Goal: Transaction & Acquisition: Download file/media

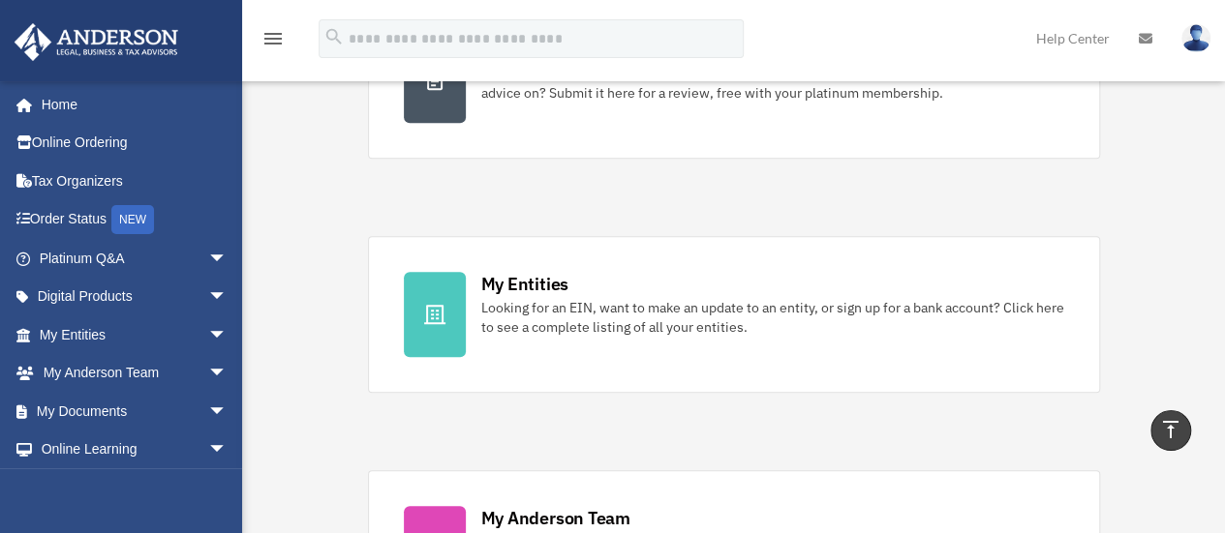
scroll to position [484, 0]
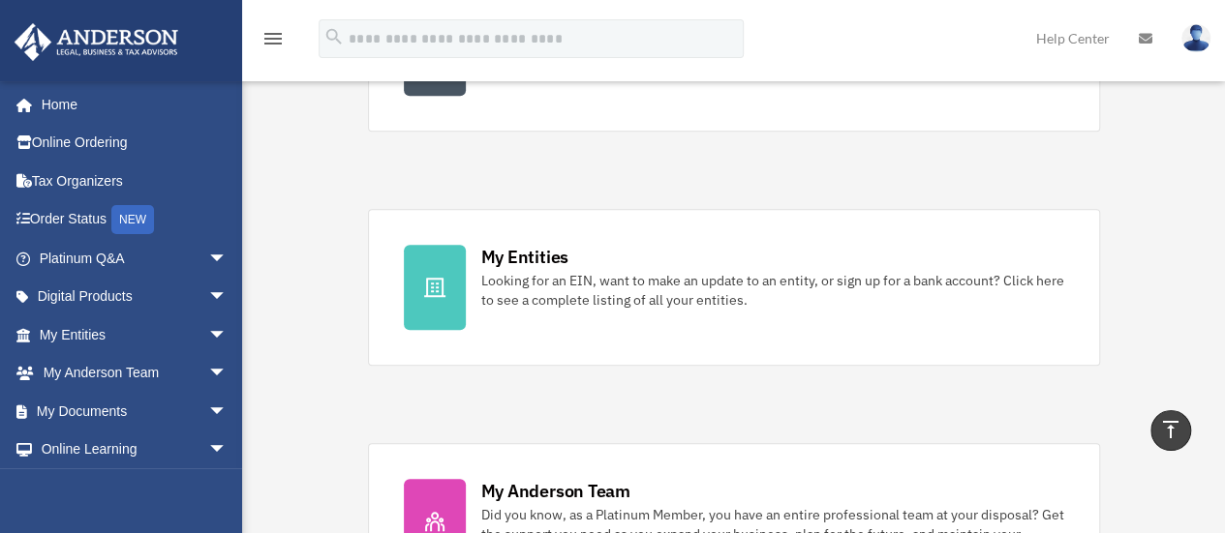
click at [524, 253] on div "My Entities" at bounding box center [524, 257] width 87 height 24
click at [523, 253] on div "My Entities" at bounding box center [524, 257] width 87 height 24
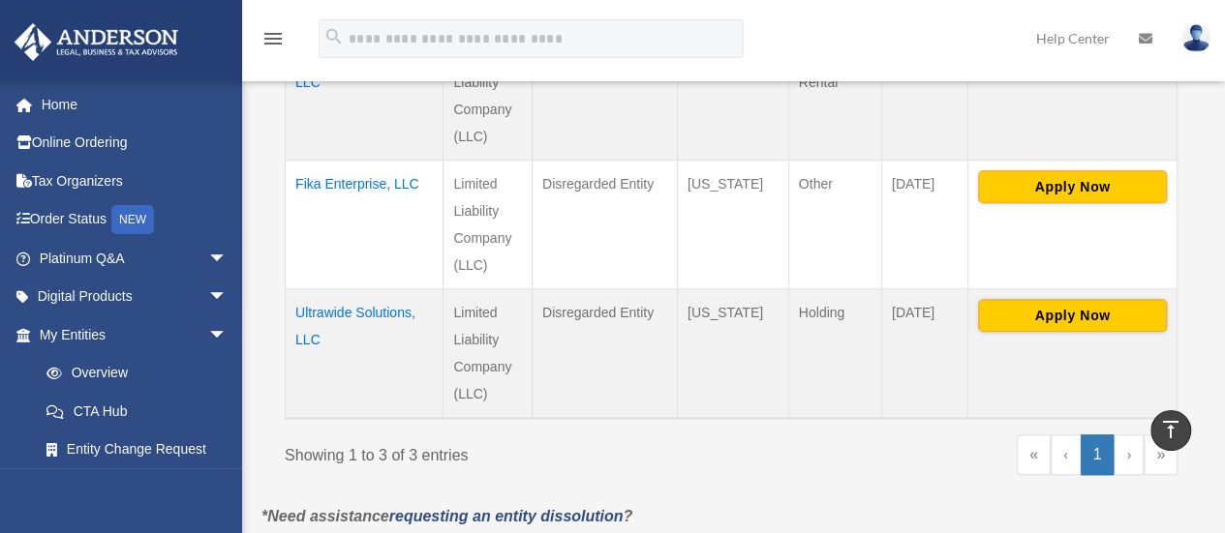
scroll to position [421, 0]
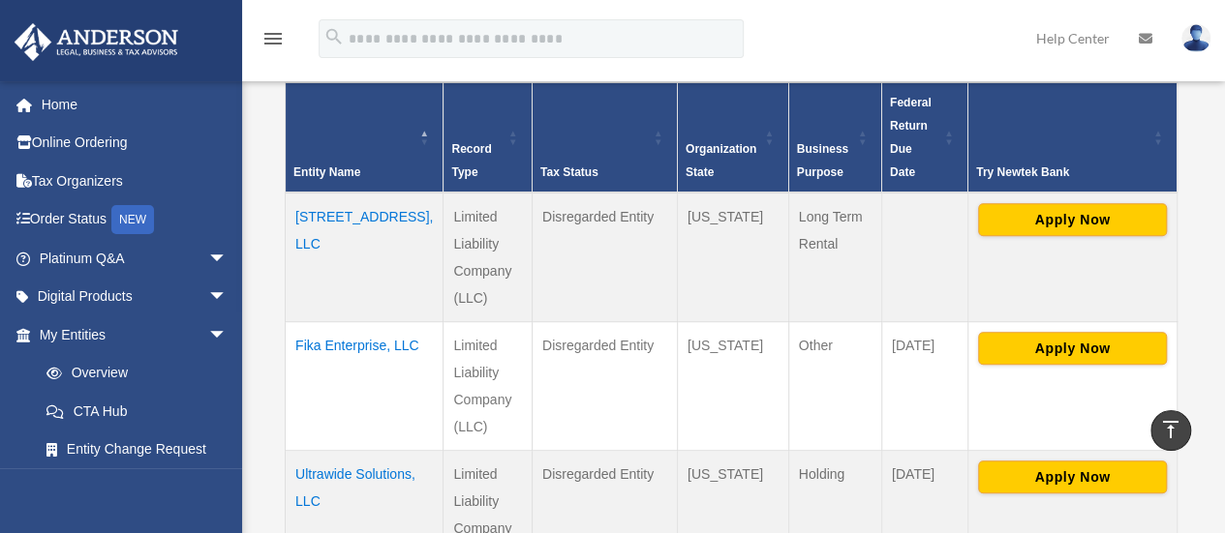
click at [321, 450] on td "Ultrawide Solutions, LLC" at bounding box center [365, 515] width 158 height 130
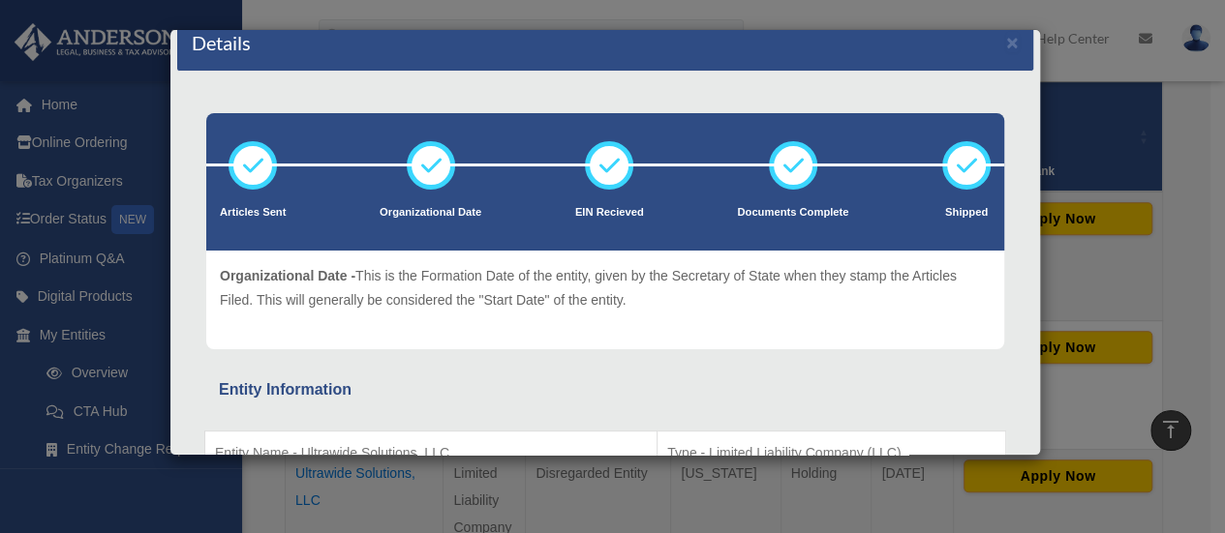
scroll to position [0, 0]
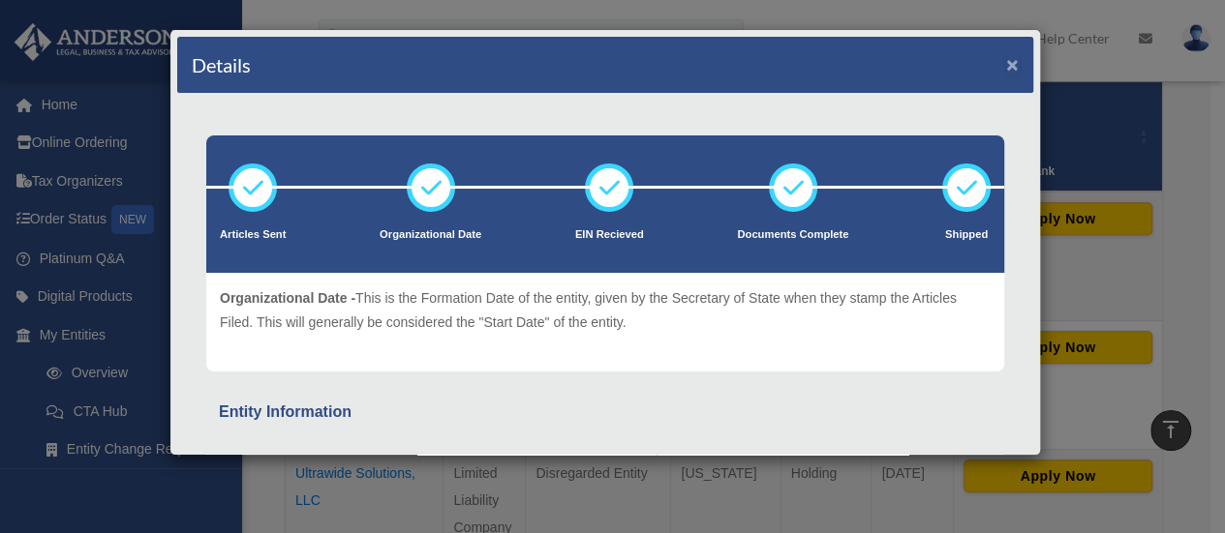
click at [1006, 63] on button "×" at bounding box center [1012, 64] width 13 height 20
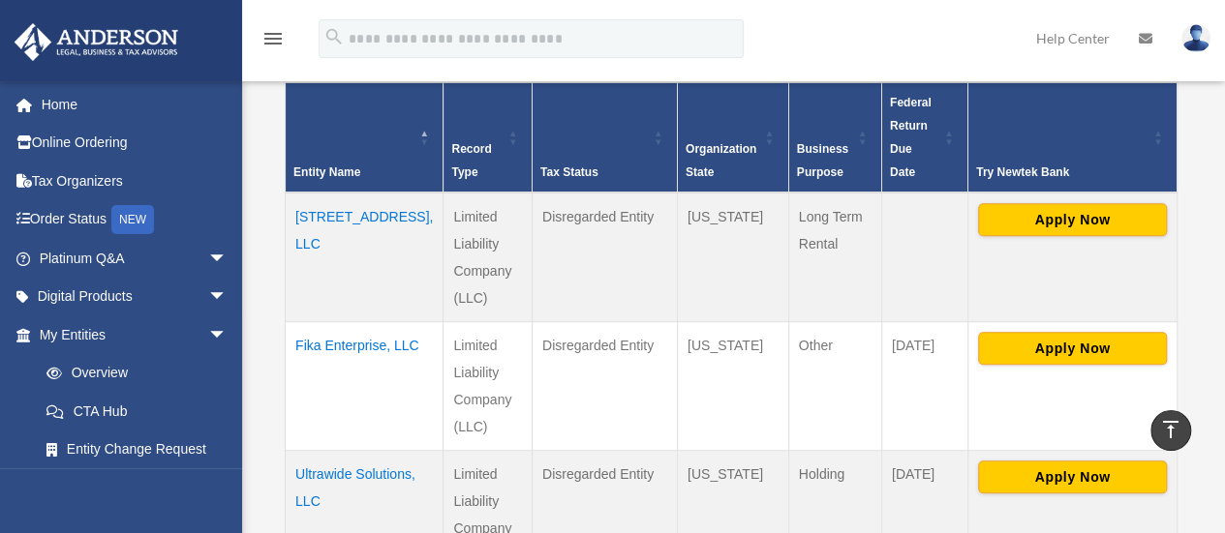
click at [74, 215] on link "Order Status NEW" at bounding box center [135, 220] width 243 height 40
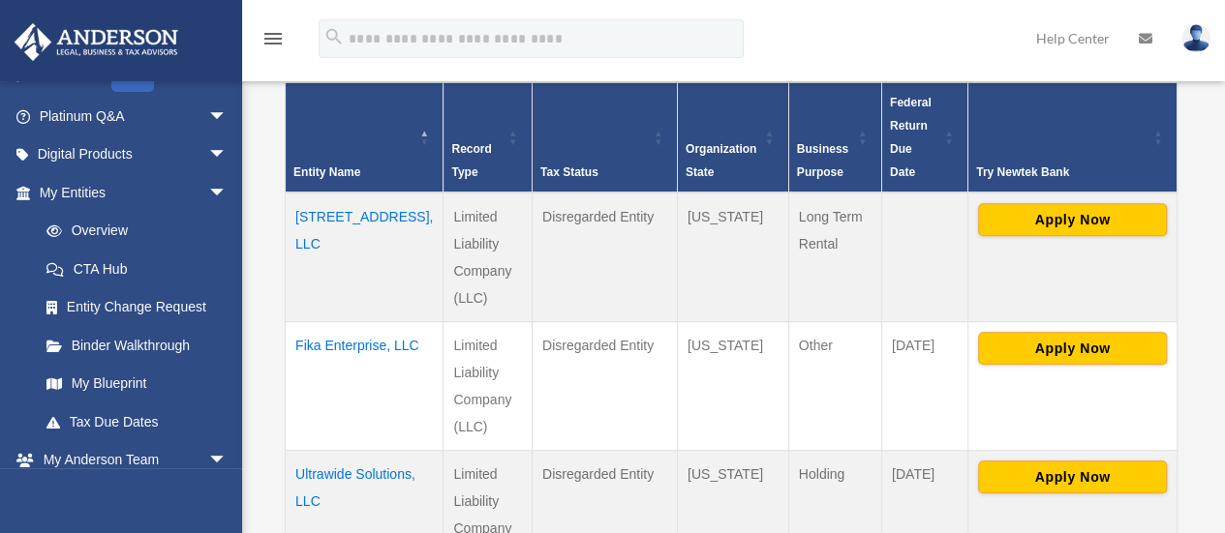
scroll to position [161, 0]
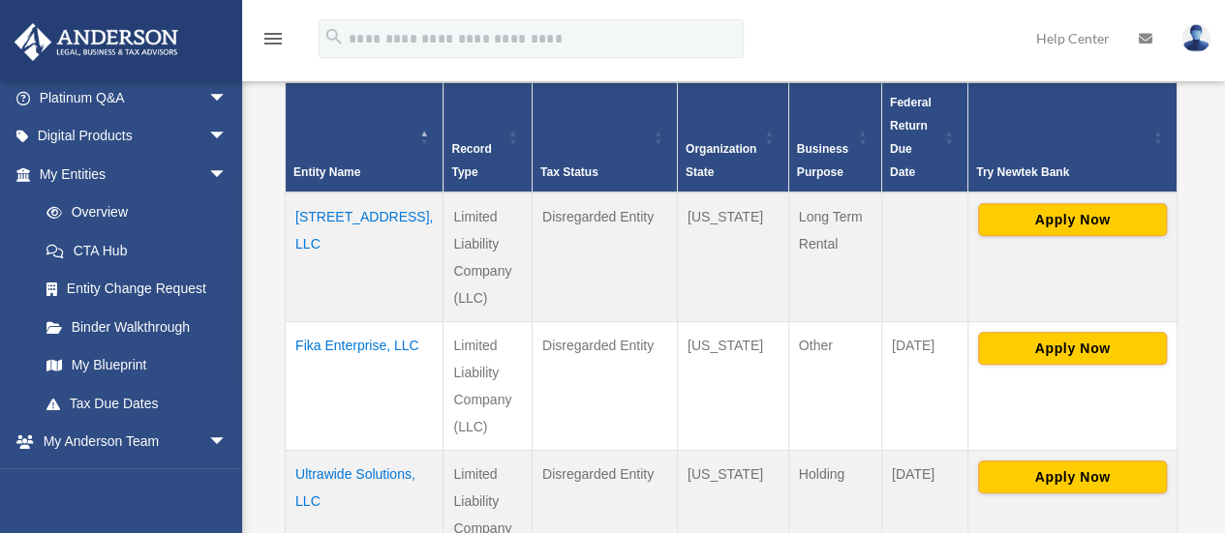
click at [136, 138] on link "Digital Products arrow_drop_down" at bounding box center [135, 136] width 243 height 39
click at [208, 136] on span "arrow_drop_down" at bounding box center [227, 137] width 39 height 40
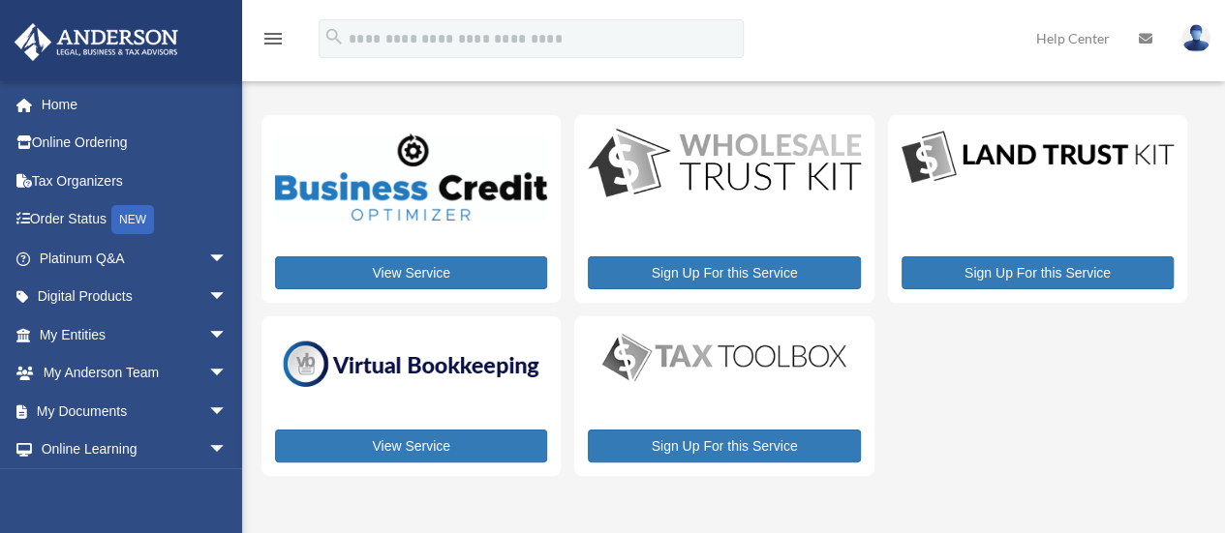
scroll to position [80, 0]
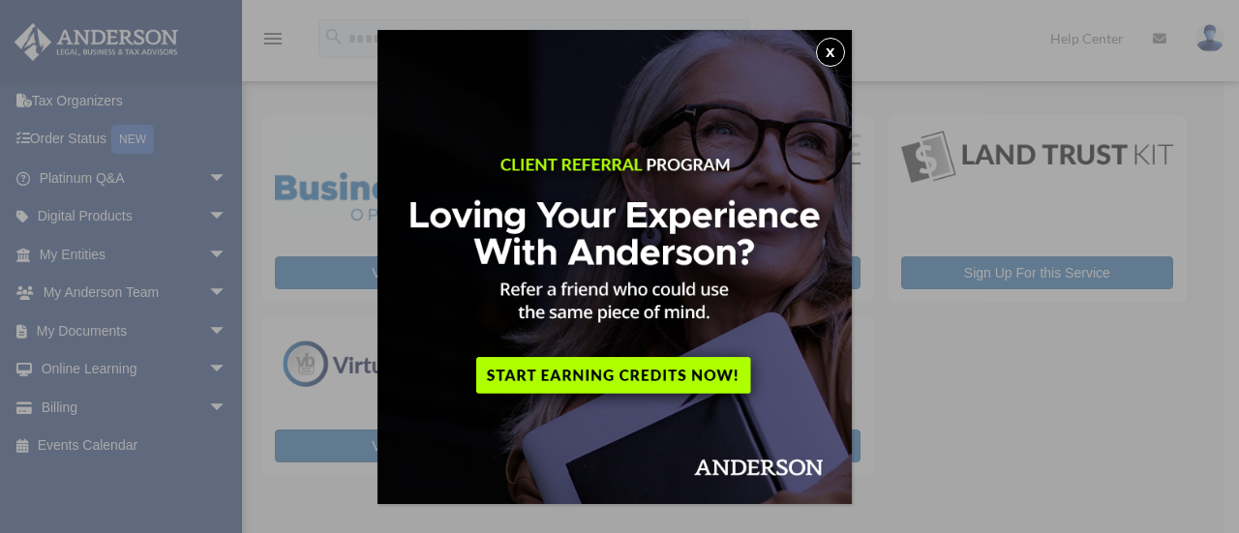
click at [834, 50] on button "x" at bounding box center [830, 52] width 29 height 29
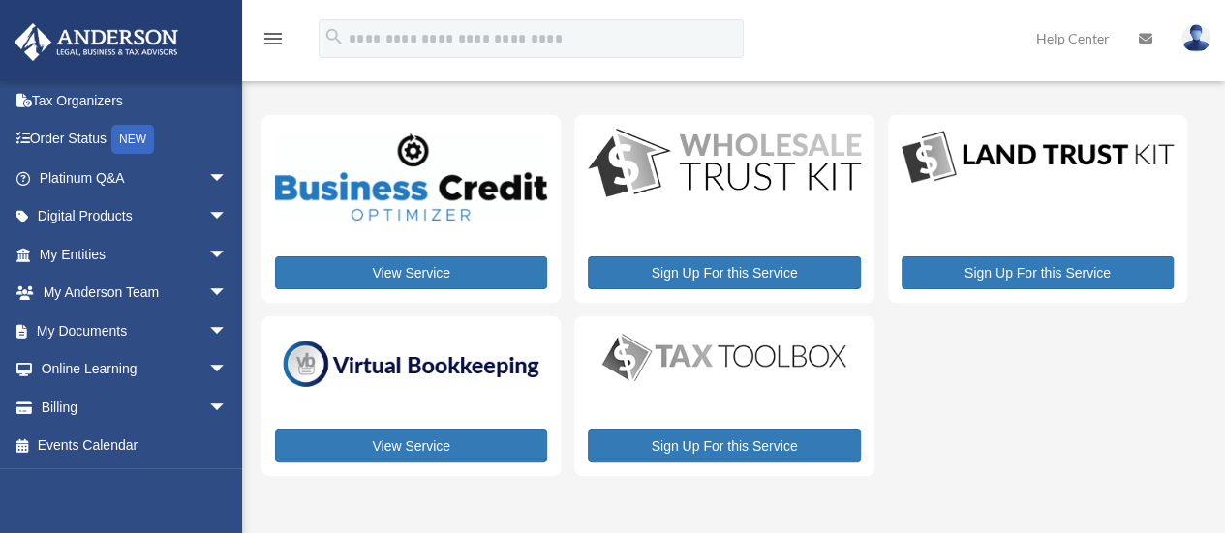
click at [208, 329] on span "arrow_drop_down" at bounding box center [227, 332] width 39 height 40
click at [79, 365] on link "Box" at bounding box center [141, 369] width 229 height 39
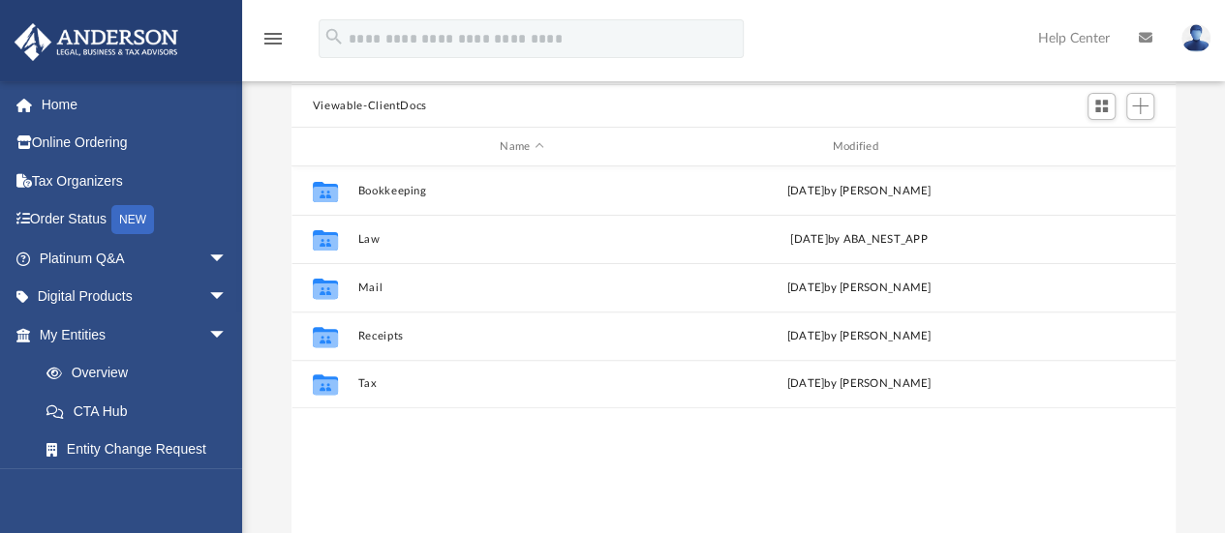
scroll to position [425, 869]
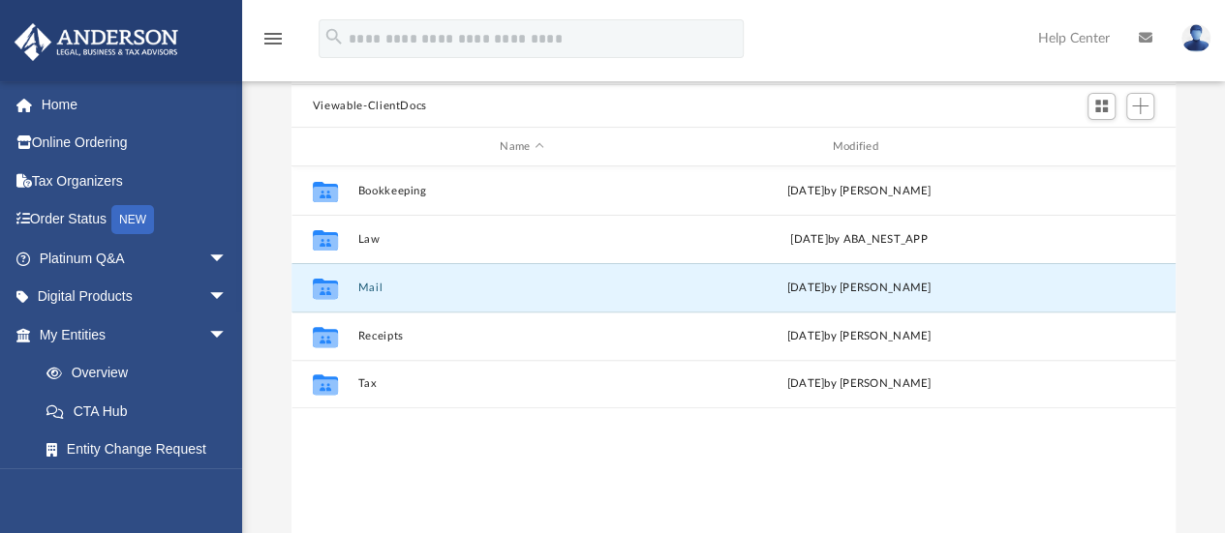
click at [366, 286] on button "Mail" at bounding box center [521, 288] width 328 height 13
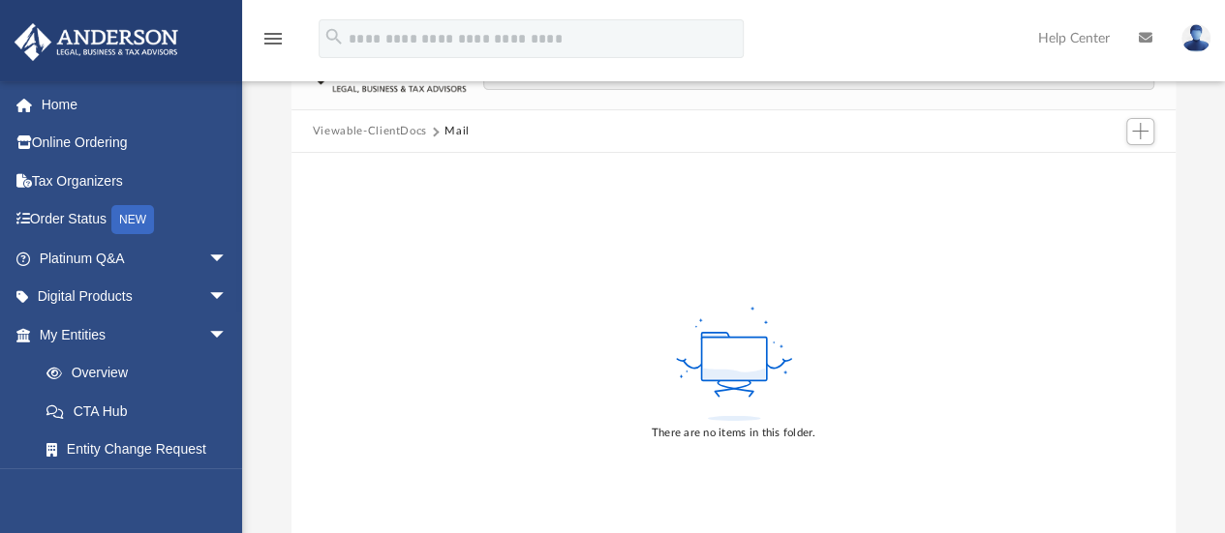
scroll to position [161, 0]
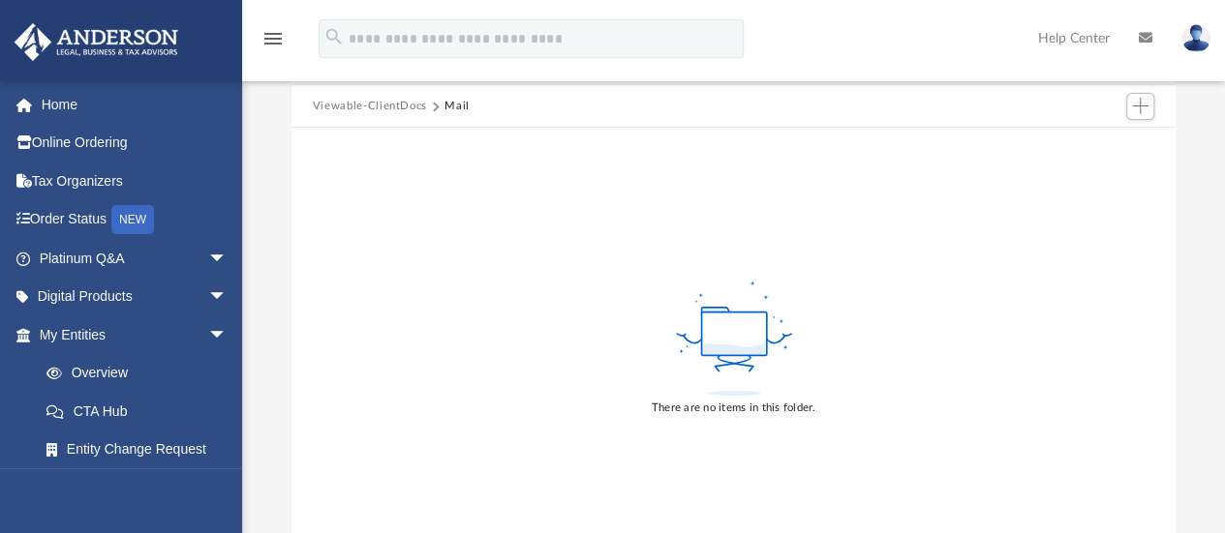
click at [385, 99] on button "Viewable-ClientDocs" at bounding box center [370, 106] width 114 height 17
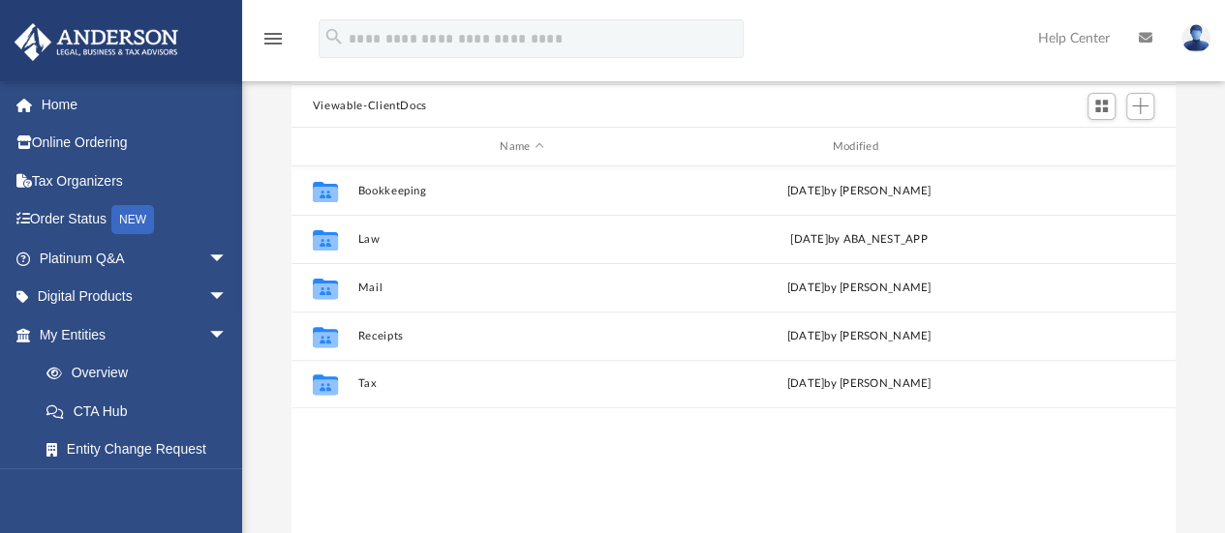
scroll to position [425, 869]
click at [371, 238] on button "Law" at bounding box center [521, 239] width 328 height 13
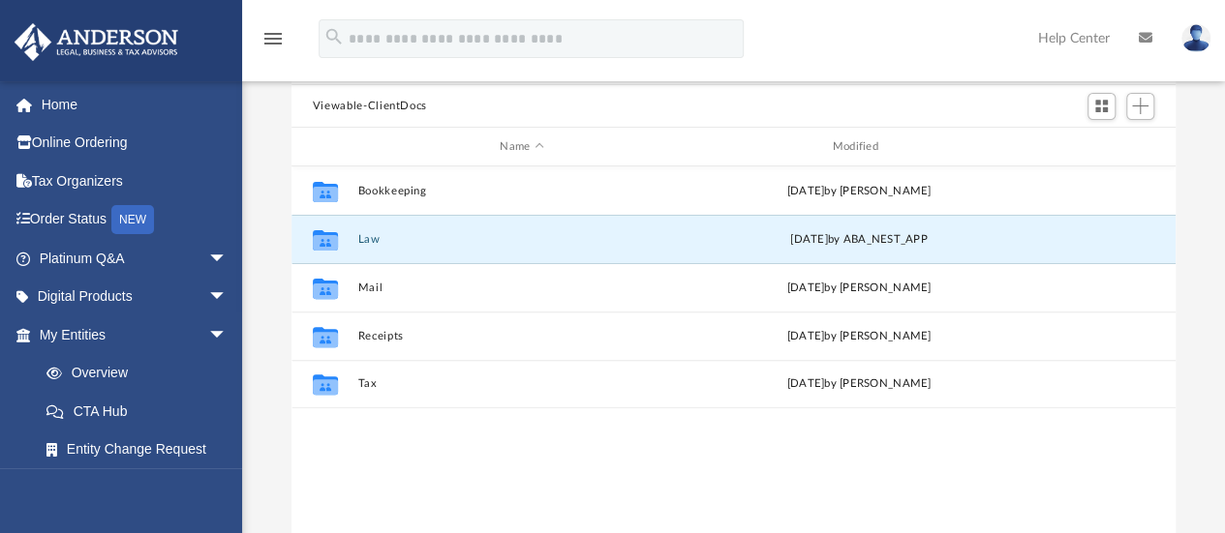
click at [371, 238] on button "Law" at bounding box center [521, 239] width 328 height 13
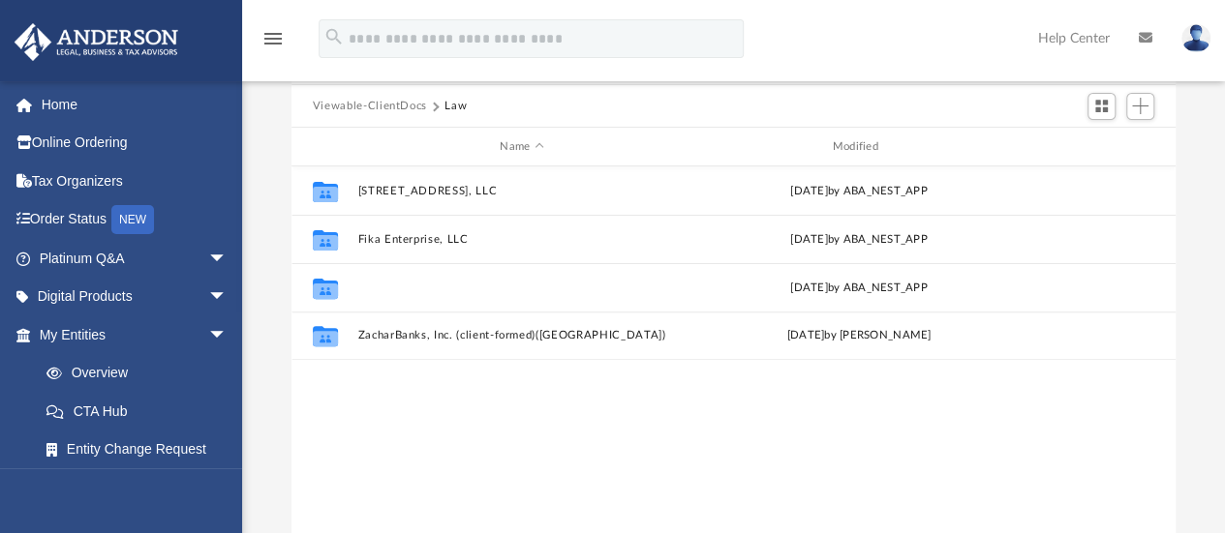
click at [415, 286] on button "Ultrawide Solutions, LLC" at bounding box center [521, 288] width 328 height 13
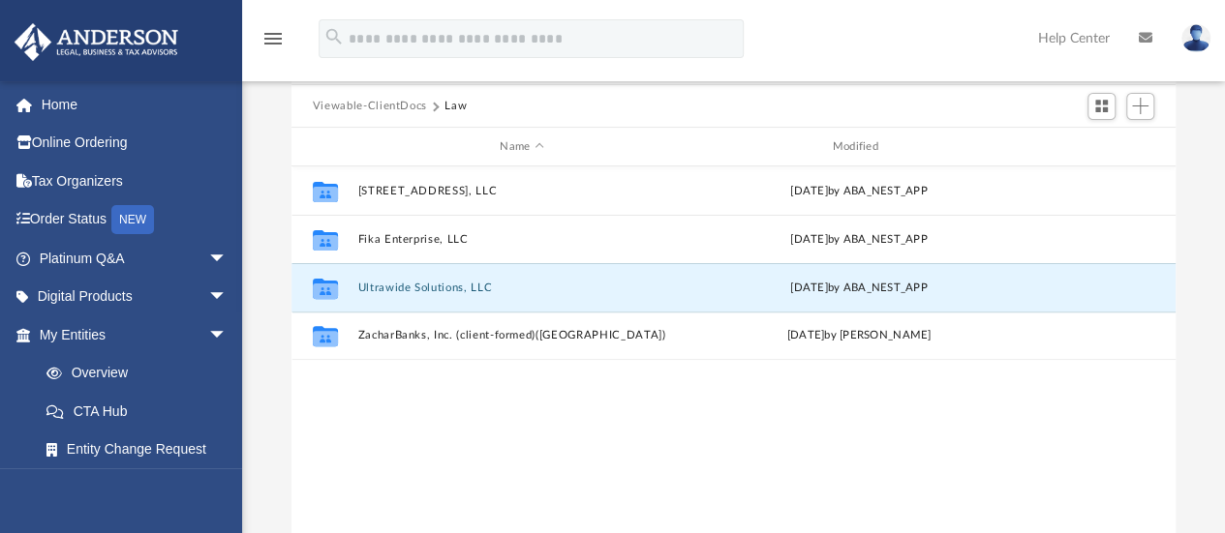
click at [415, 287] on button "Ultrawide Solutions, LLC" at bounding box center [521, 288] width 328 height 13
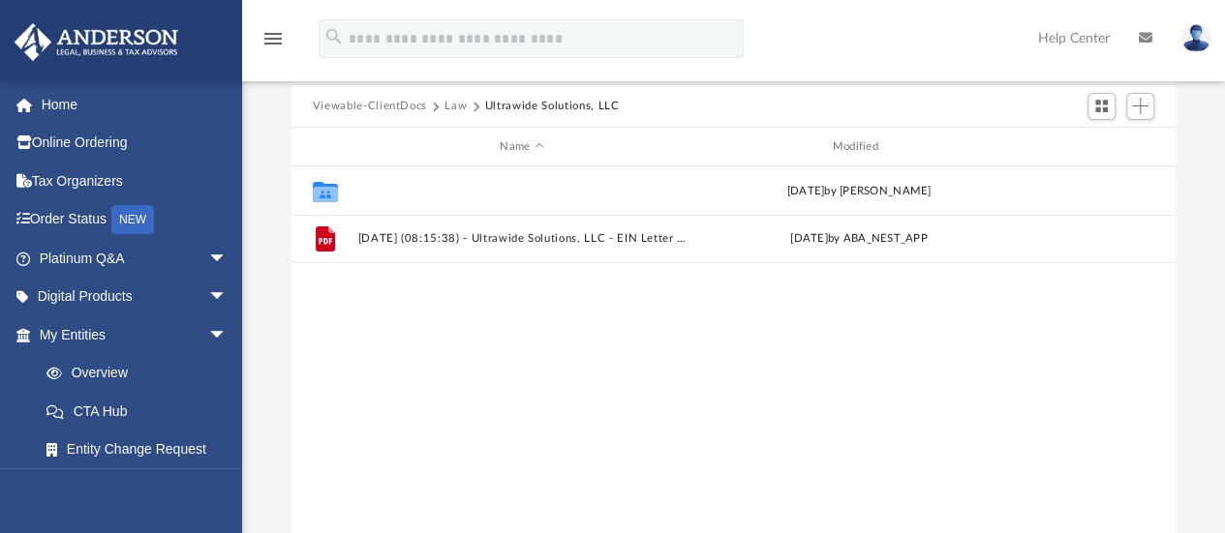
click at [398, 189] on button "Initial Docs" at bounding box center [521, 191] width 328 height 13
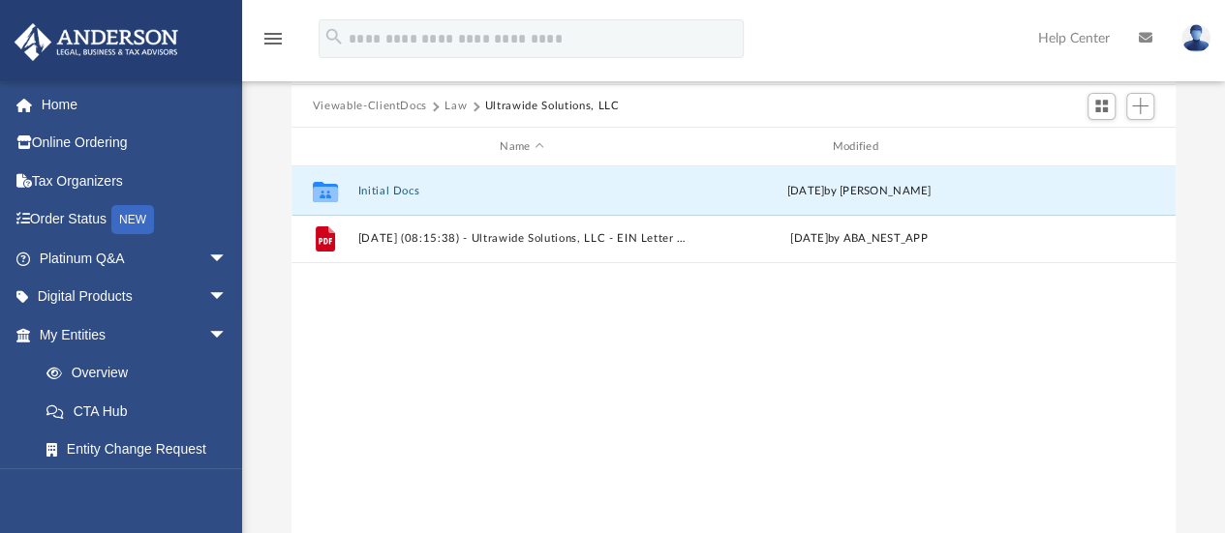
click at [398, 189] on button "Initial Docs" at bounding box center [521, 191] width 328 height 13
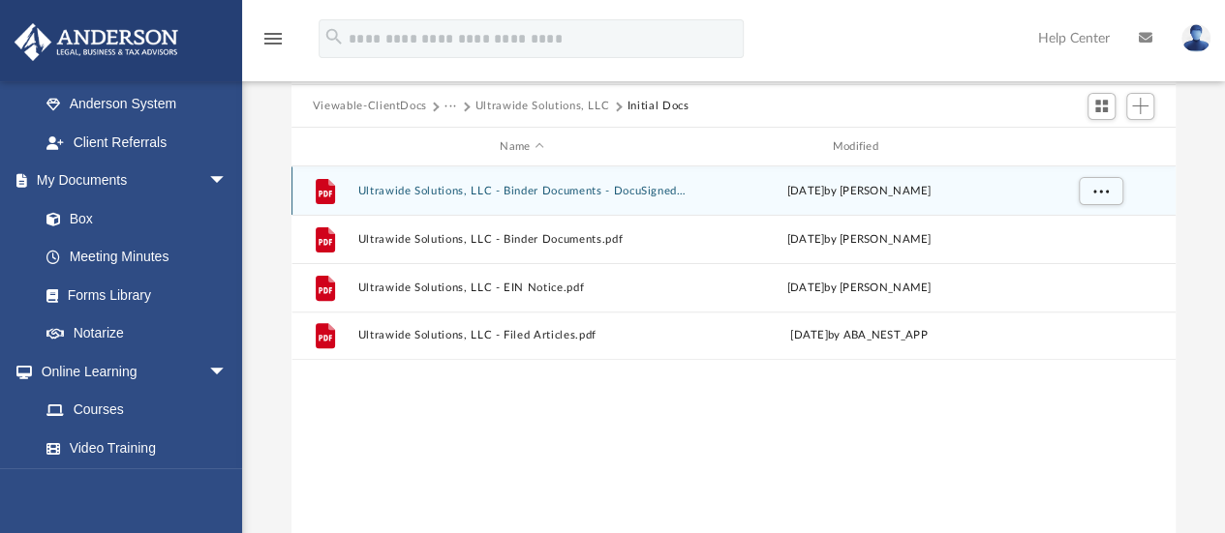
scroll to position [531, 0]
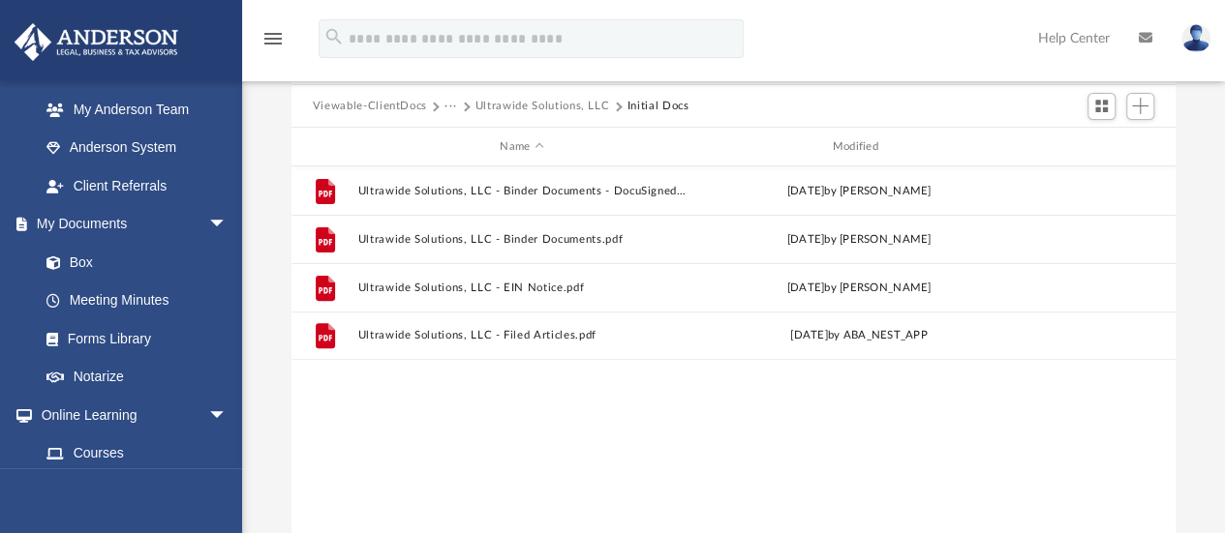
click at [409, 99] on button "Viewable-ClientDocs" at bounding box center [370, 106] width 114 height 17
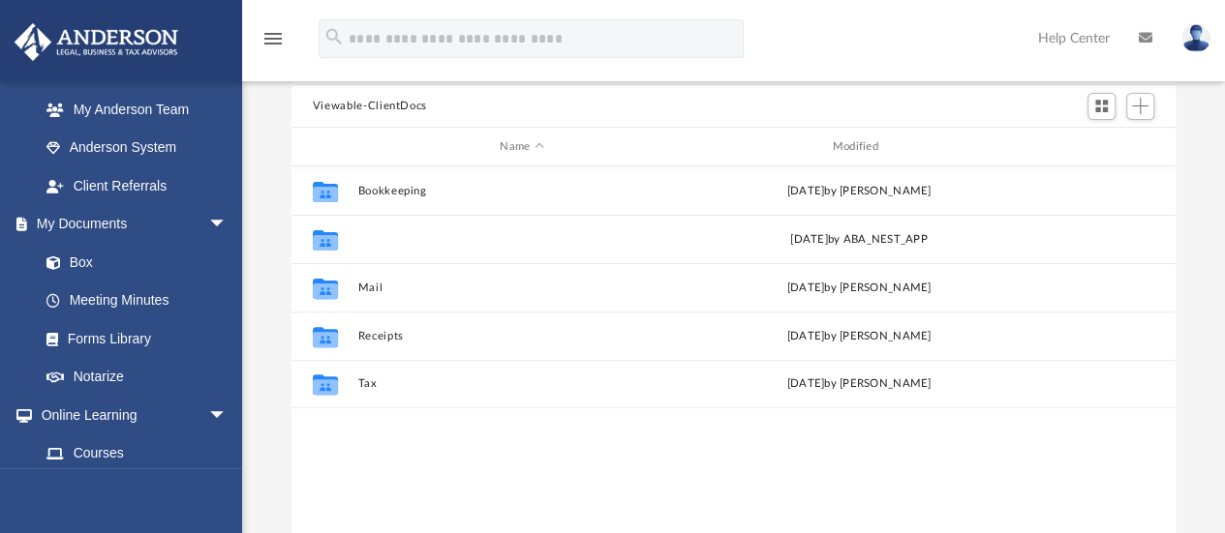
click at [367, 236] on button "Law" at bounding box center [521, 239] width 328 height 13
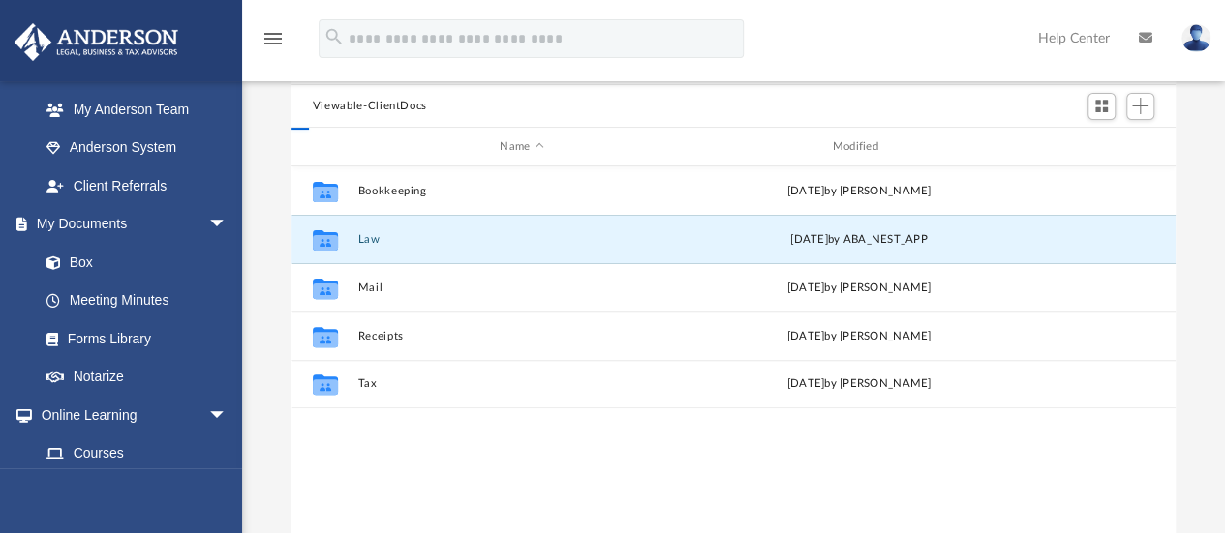
click at [367, 236] on button "Law" at bounding box center [521, 239] width 328 height 13
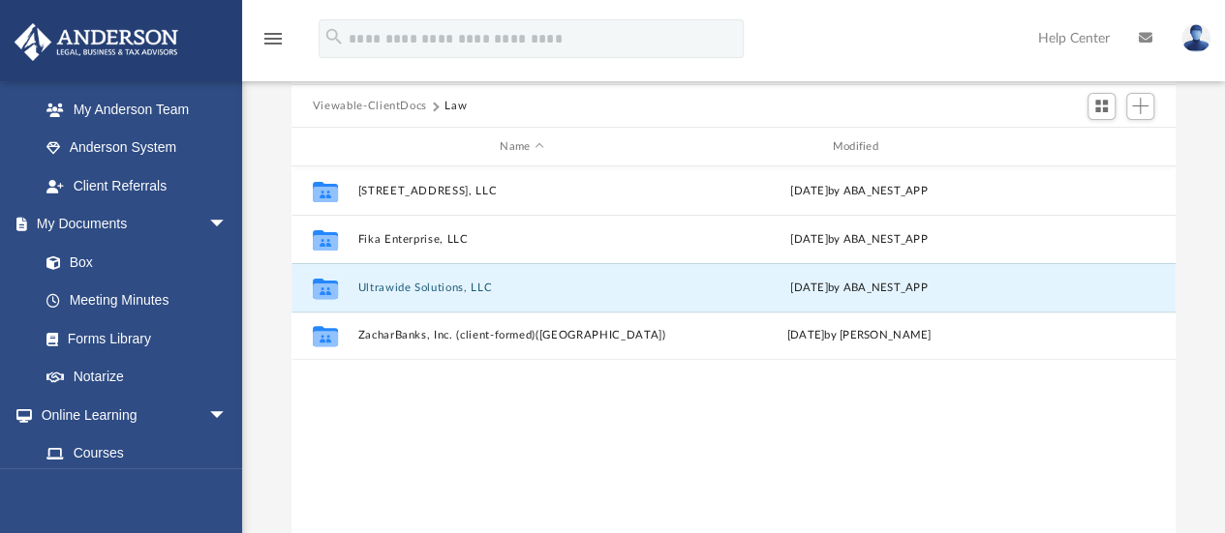
click at [401, 286] on button "Ultrawide Solutions, LLC" at bounding box center [521, 288] width 328 height 13
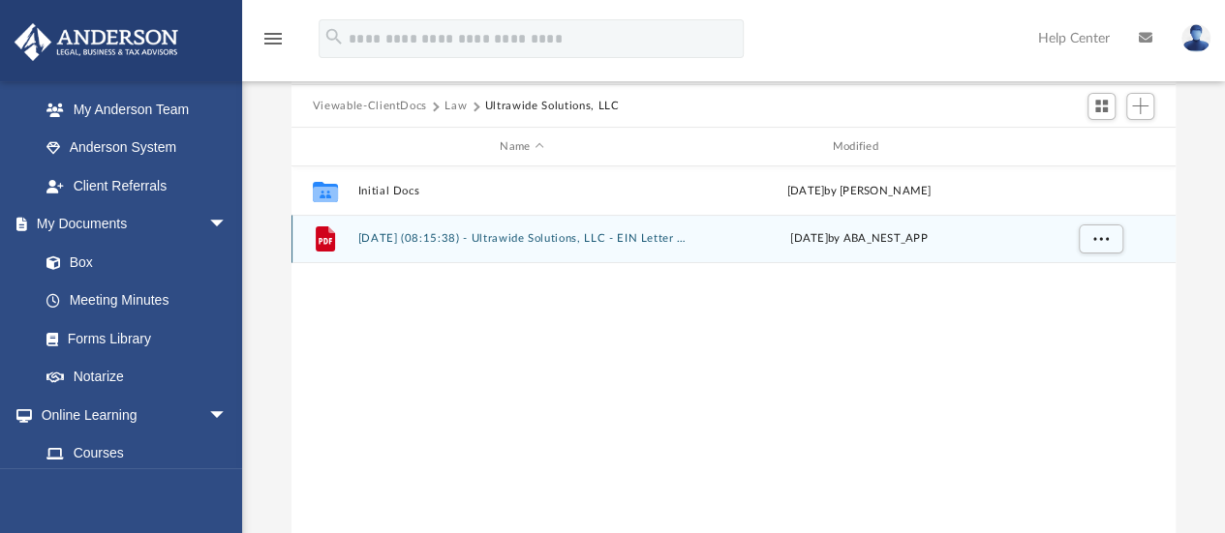
click at [507, 229] on div "File 2025.07.29 (08:15:38) - Ultrawide Solutions, LLC - EIN Letter from IRS.pdf…" at bounding box center [733, 239] width 884 height 48
click at [507, 230] on div "File 2025.07.29 (08:15:38) - Ultrawide Solutions, LLC - EIN Letter from IRS.pdf…" at bounding box center [733, 239] width 884 height 48
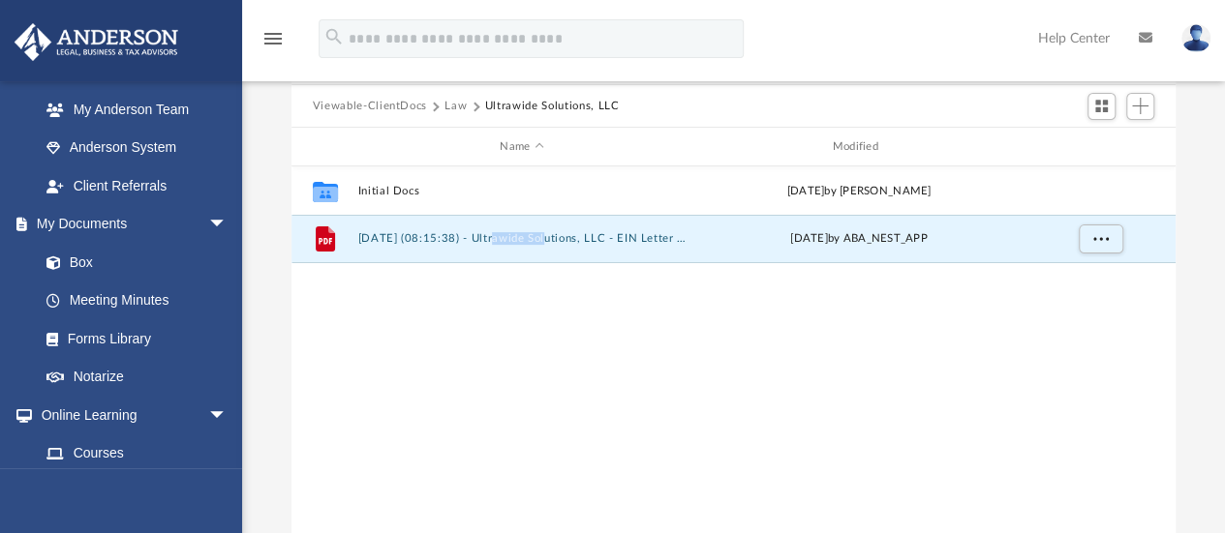
click at [540, 234] on button "2025.07.29 (08:15:38) - Ultrawide Solutions, LLC - EIN Letter from IRS.pdf" at bounding box center [521, 239] width 328 height 13
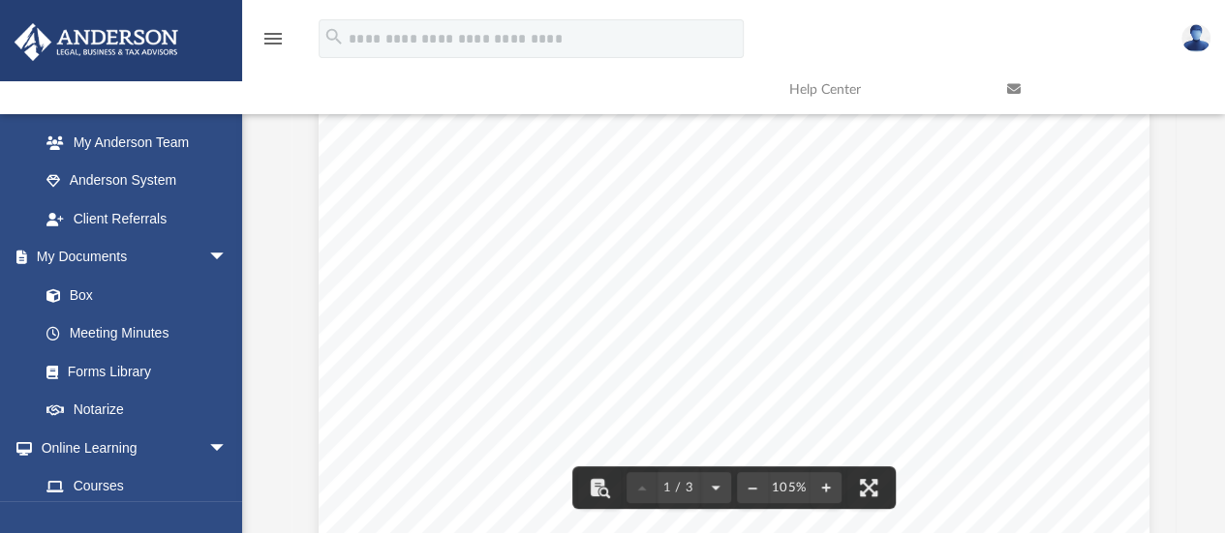
scroll to position [0, 0]
click at [78, 293] on link "Box" at bounding box center [132, 295] width 210 height 39
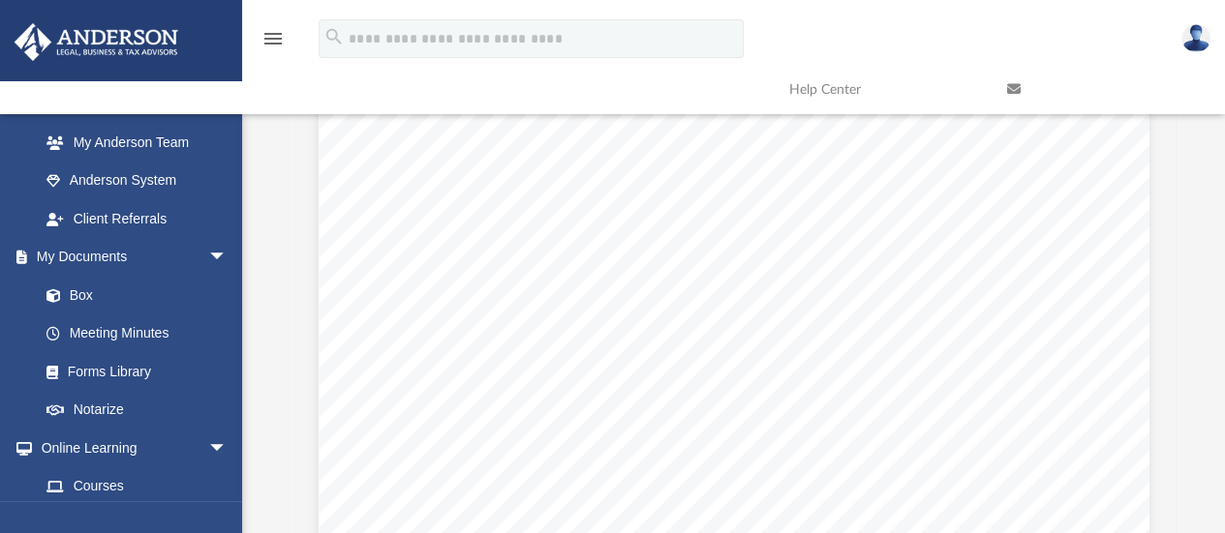
click at [88, 295] on link "Box" at bounding box center [132, 295] width 210 height 39
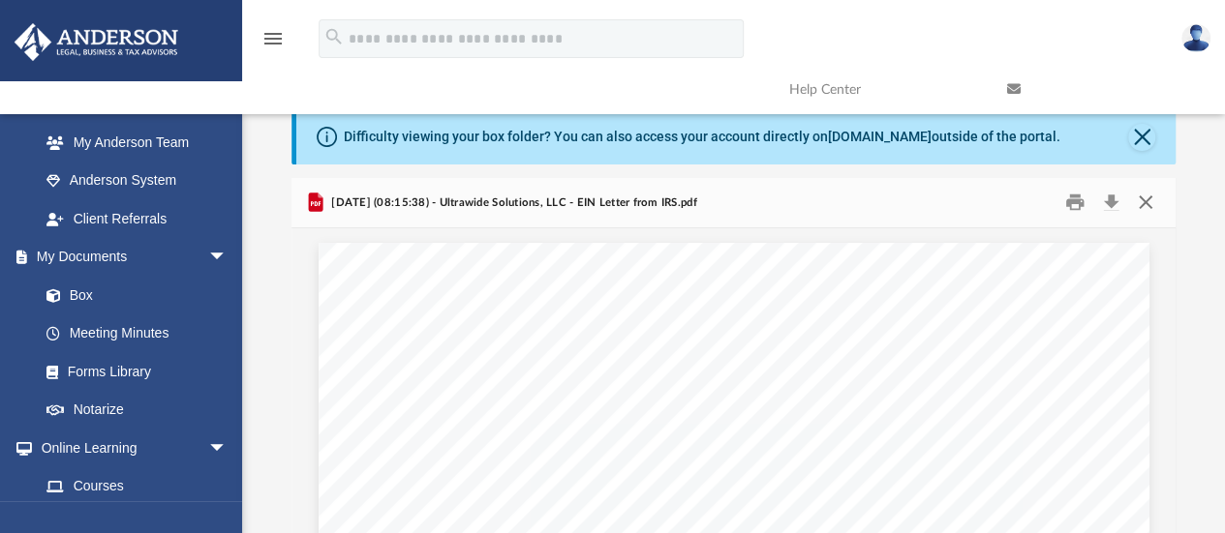
click at [1148, 201] on button "Close" at bounding box center [1145, 203] width 35 height 30
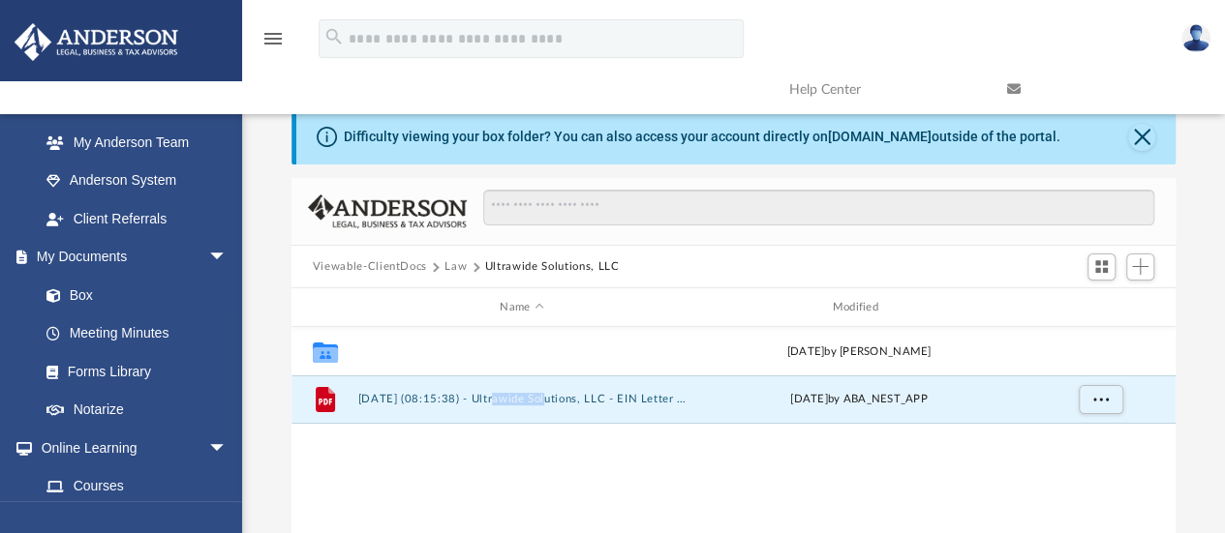
click at [409, 349] on button "Initial Docs" at bounding box center [521, 352] width 328 height 13
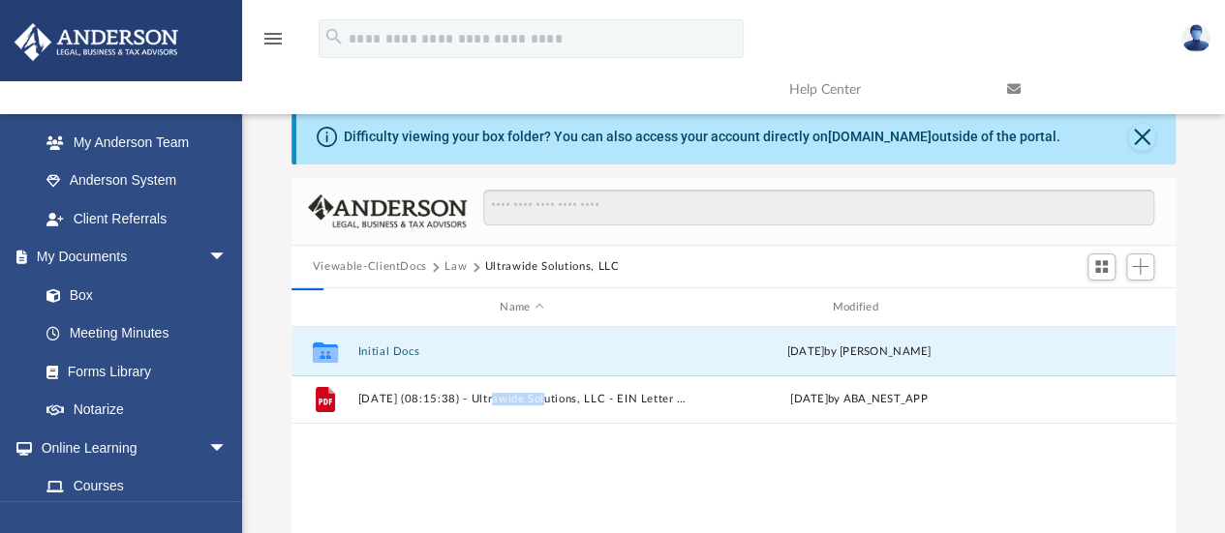
click at [402, 348] on button "Initial Docs" at bounding box center [521, 352] width 328 height 13
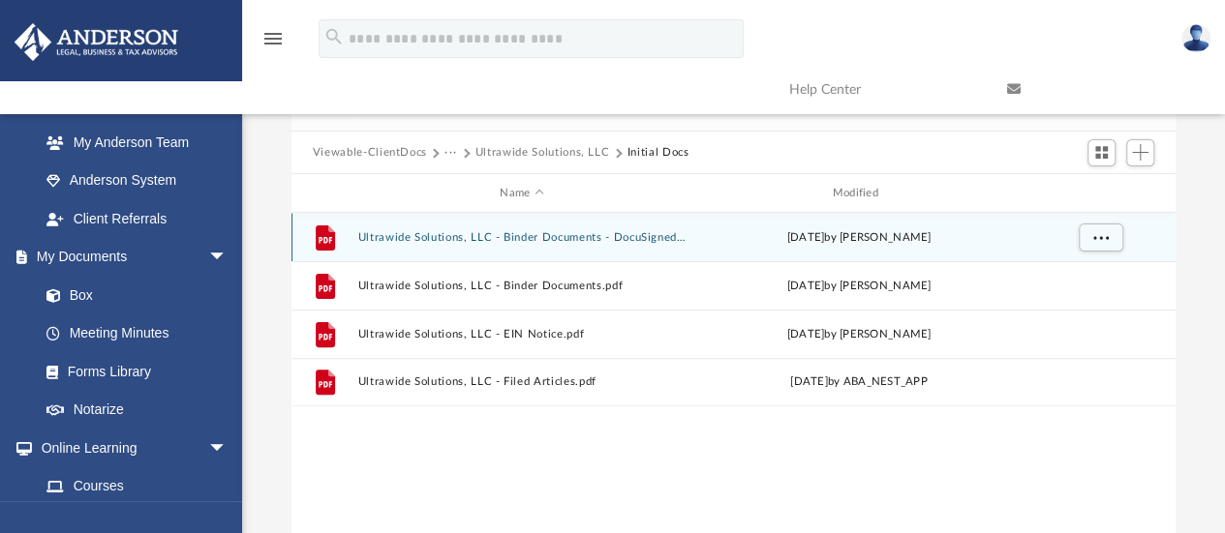
scroll to position [161, 0]
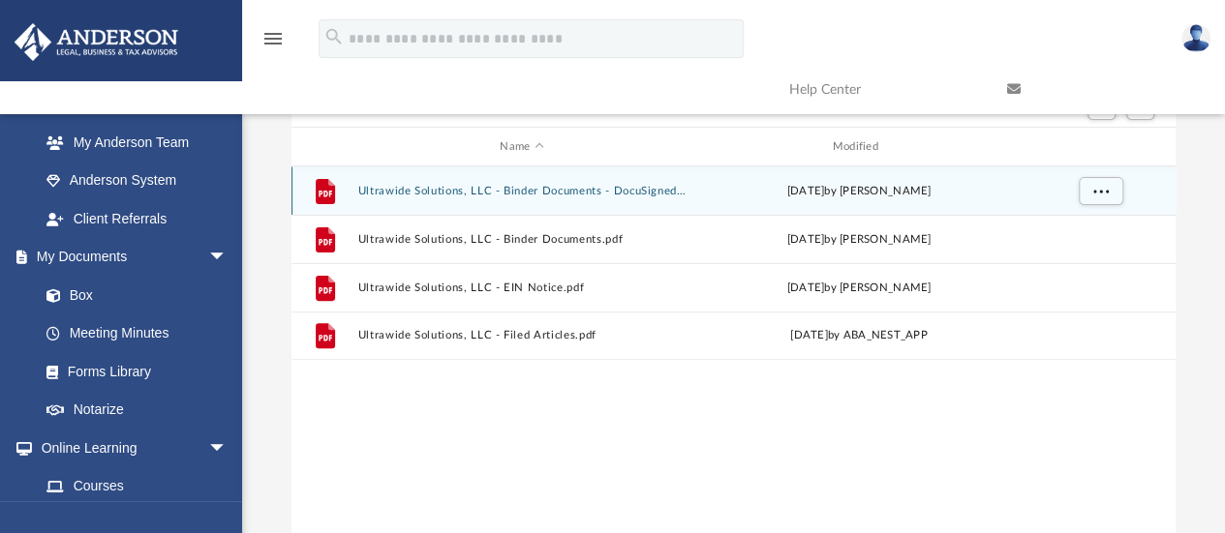
click at [551, 181] on div "File Ultrawide Solutions, LLC - Binder Documents - DocuSigned.pdf Wed Jul 23 20…" at bounding box center [733, 191] width 884 height 48
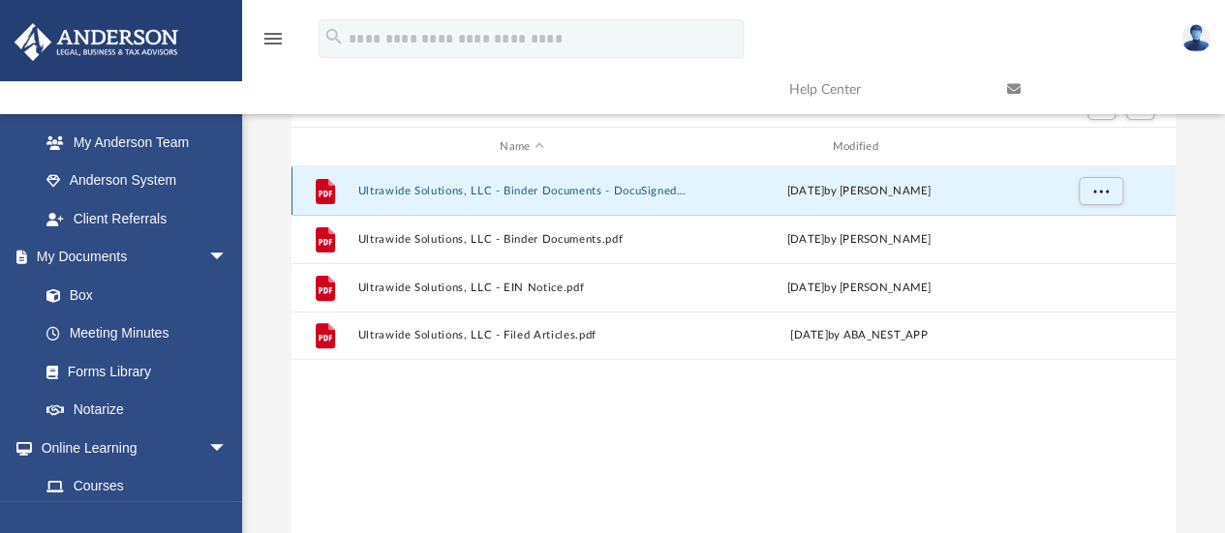
click at [551, 182] on div "File Ultrawide Solutions, LLC - Binder Documents - DocuSigned.pdf Wed Jul 23 20…" at bounding box center [733, 191] width 884 height 48
click at [554, 186] on button "Ultrawide Solutions, LLC - Binder Documents - DocuSigned.pdf" at bounding box center [521, 191] width 328 height 13
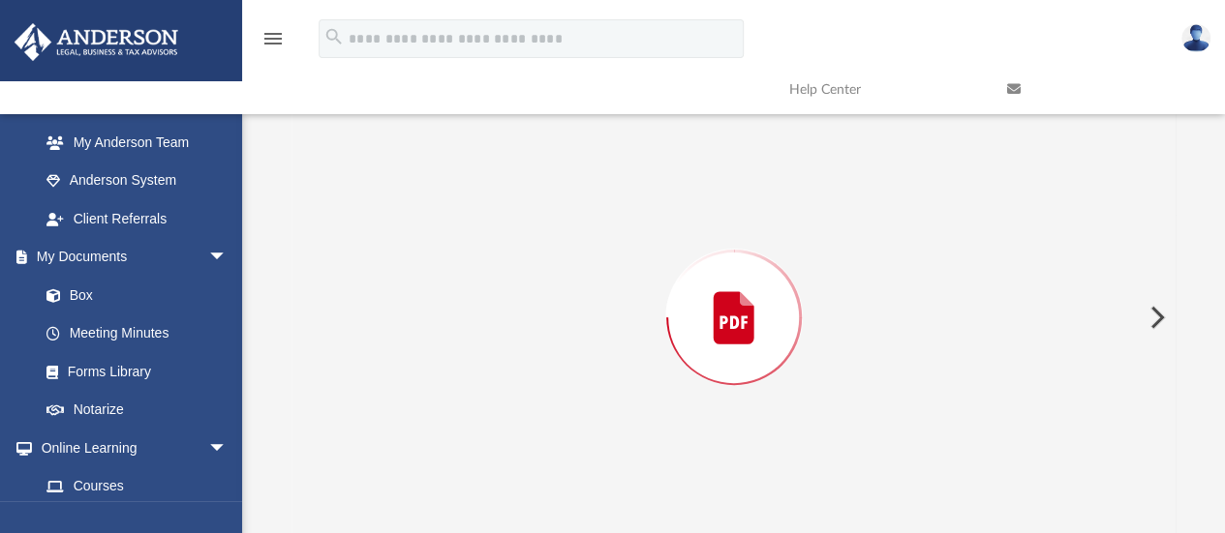
scroll to position [177, 0]
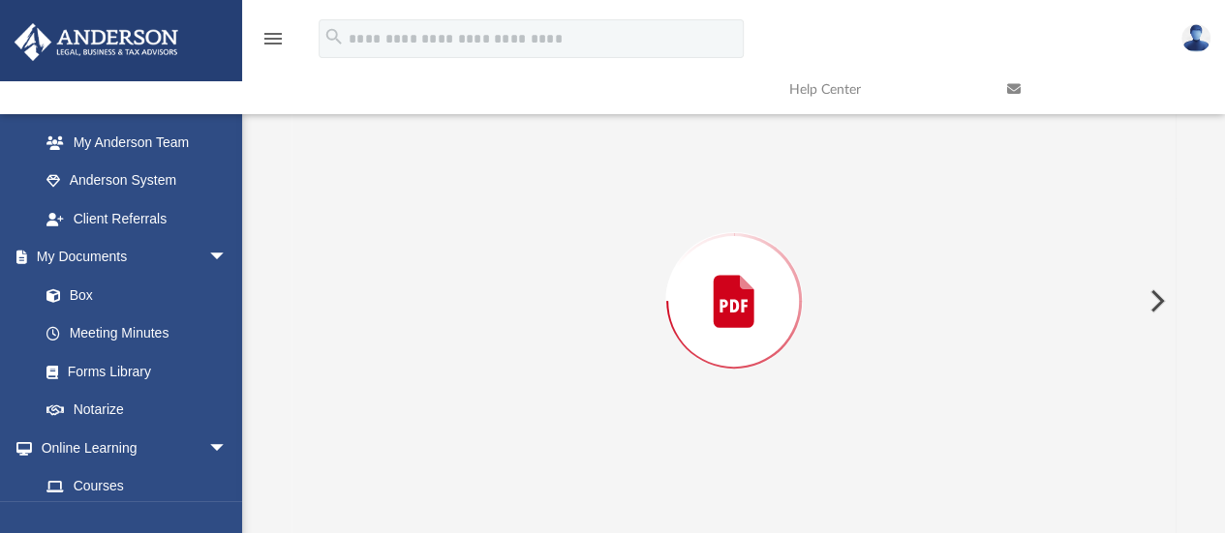
click at [554, 187] on div "Preview" at bounding box center [733, 301] width 885 height 500
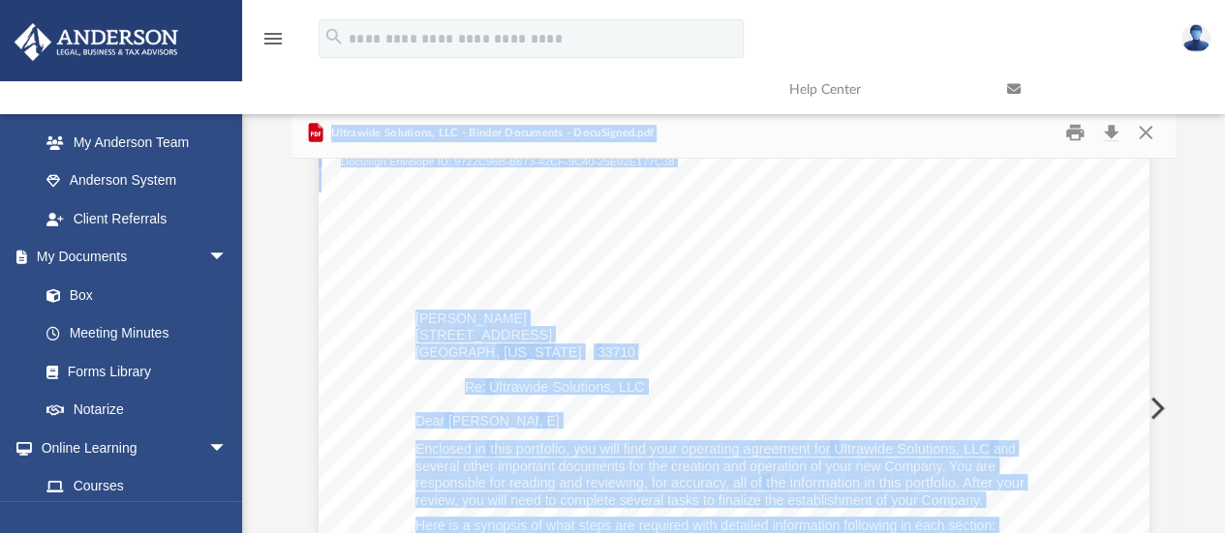
scroll to position [0, 0]
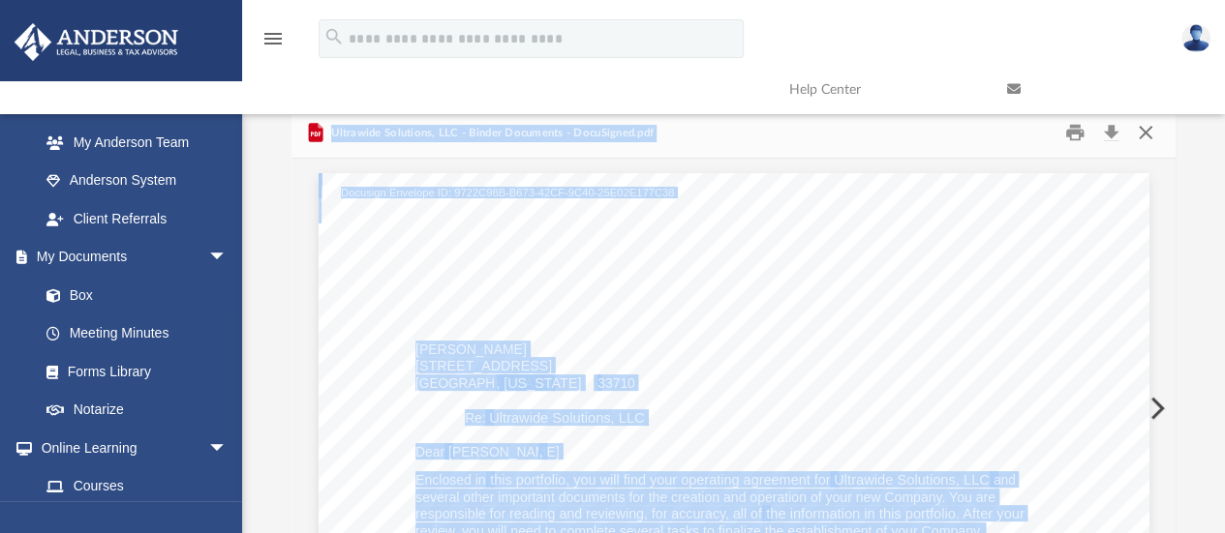
click at [1151, 133] on button "Close" at bounding box center [1145, 133] width 35 height 30
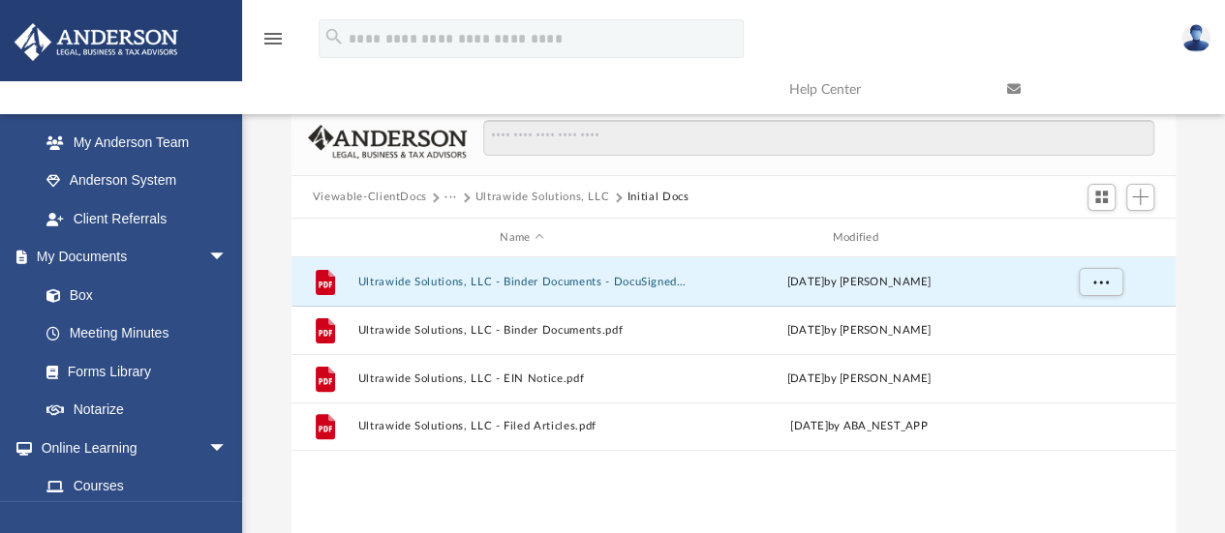
click at [541, 282] on button "Ultrawide Solutions, LLC - Binder Documents - DocuSigned.pdf" at bounding box center [521, 282] width 328 height 13
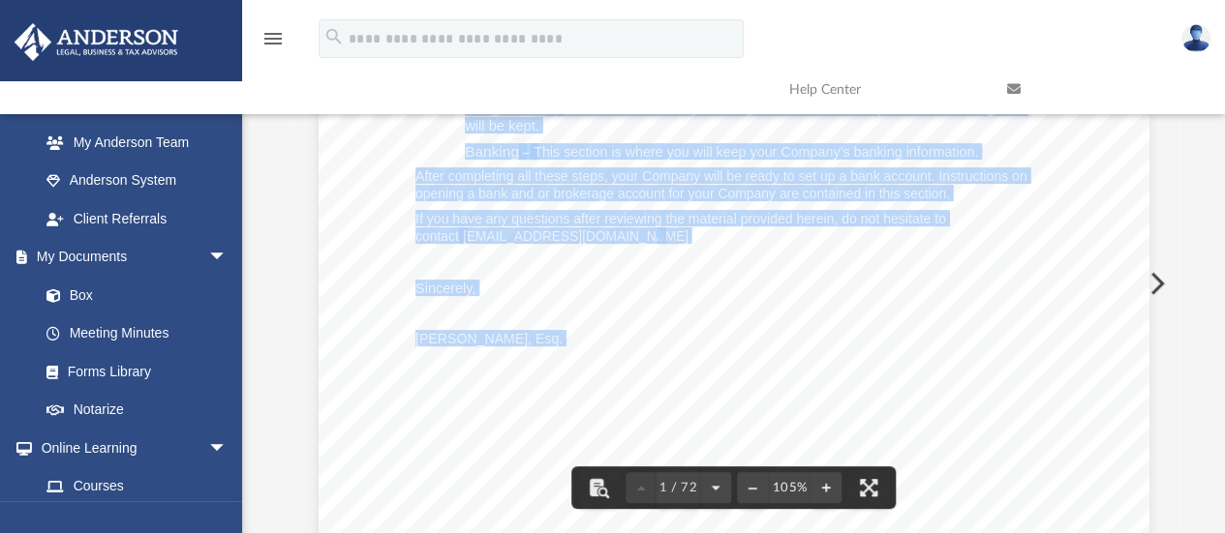
scroll to position [806, 0]
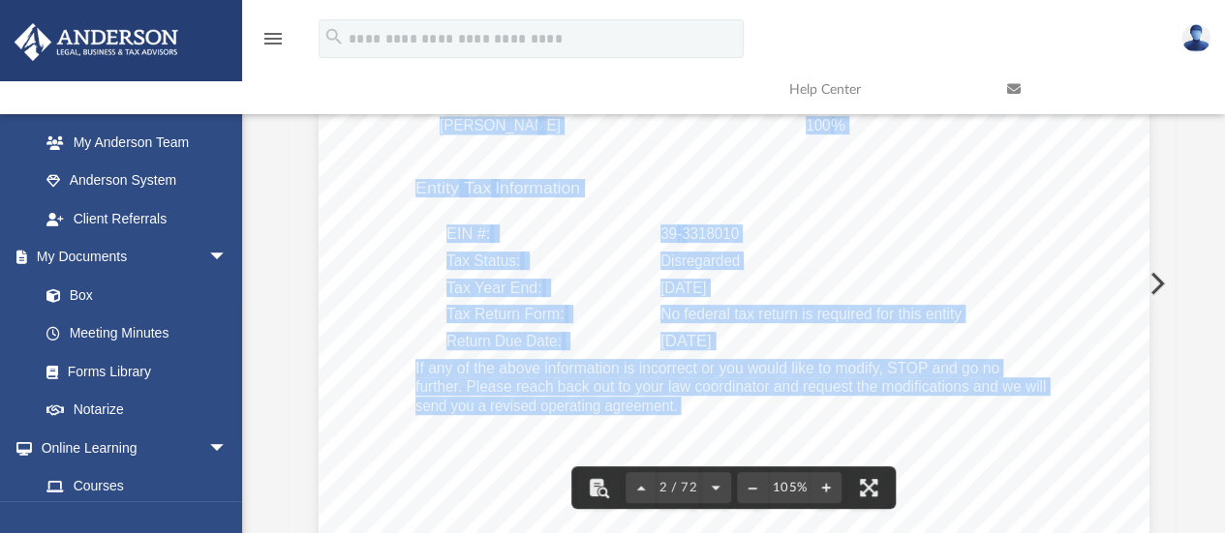
scroll to position [2097, 0]
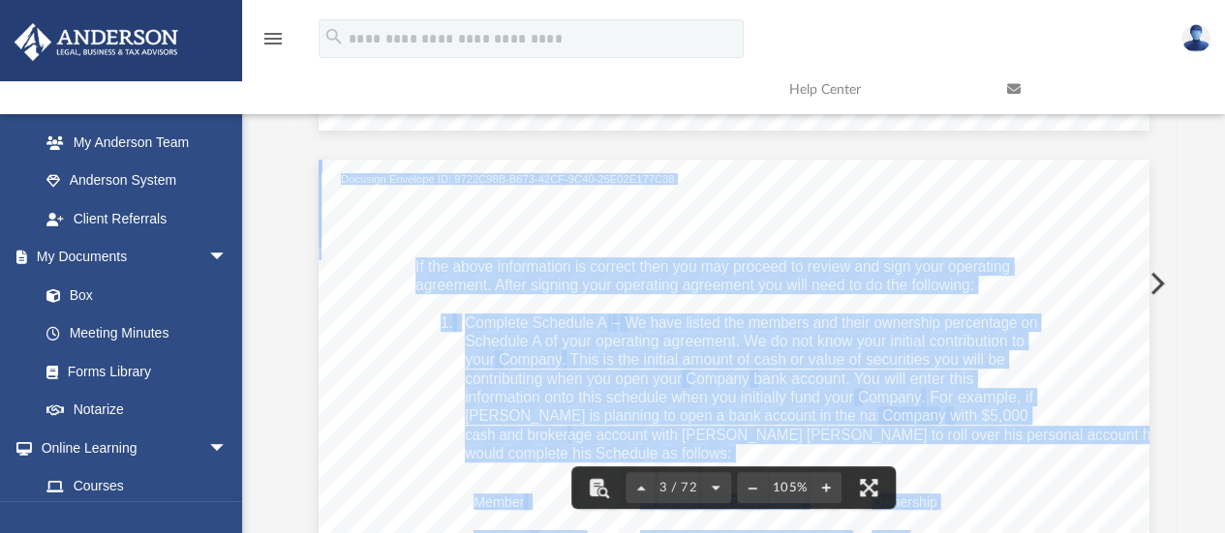
click at [848, 285] on span "agreement. After signing your operating agreement you will need to do the follo…" at bounding box center [694, 286] width 559 height 16
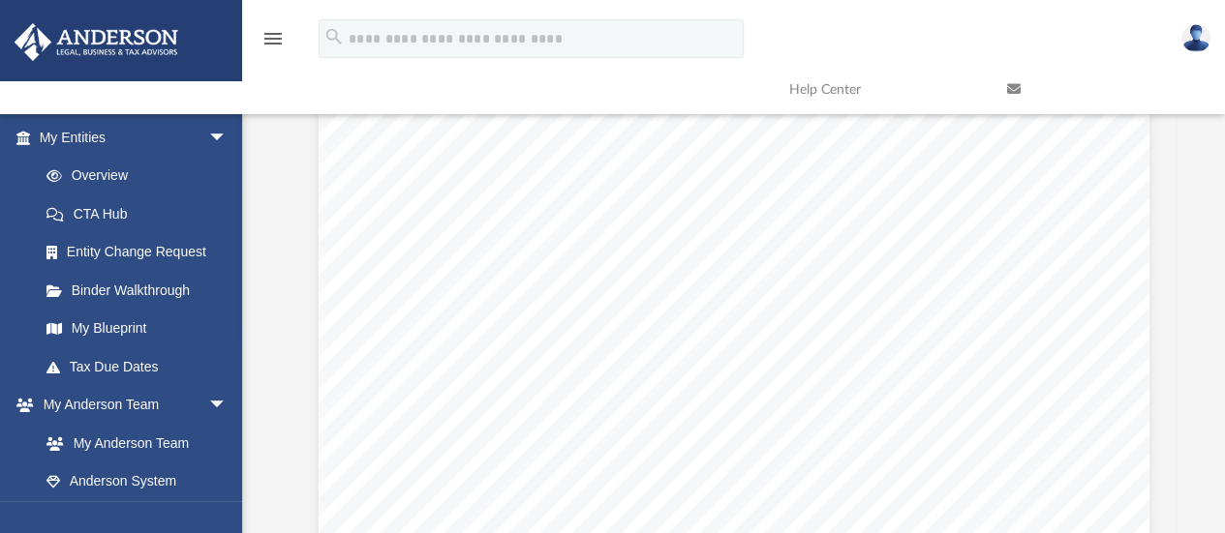
scroll to position [208, 0]
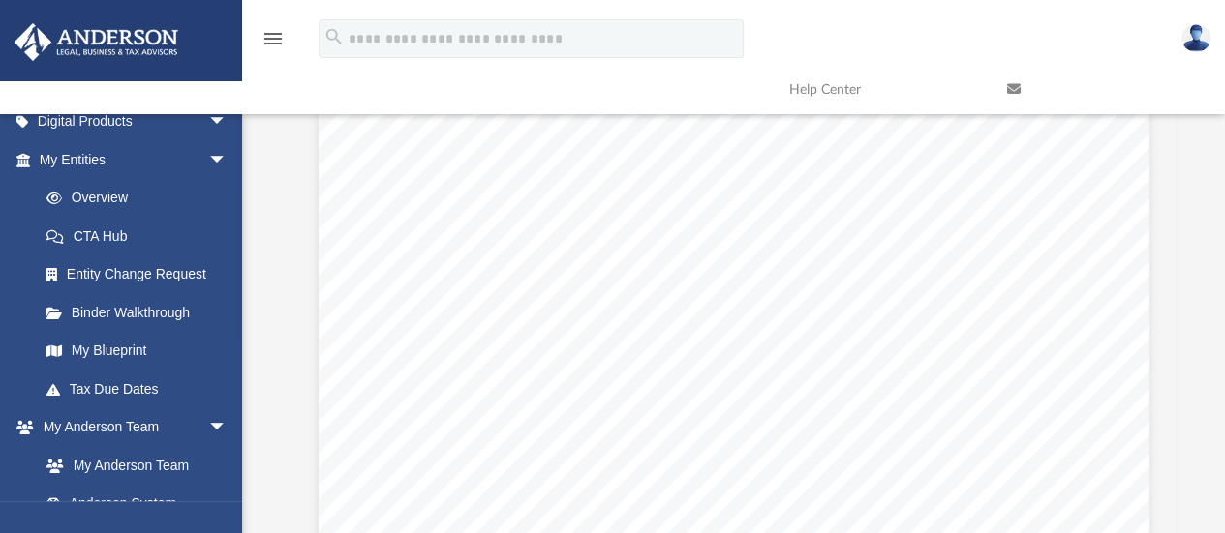
click at [106, 348] on link "My Blueprint" at bounding box center [137, 351] width 220 height 39
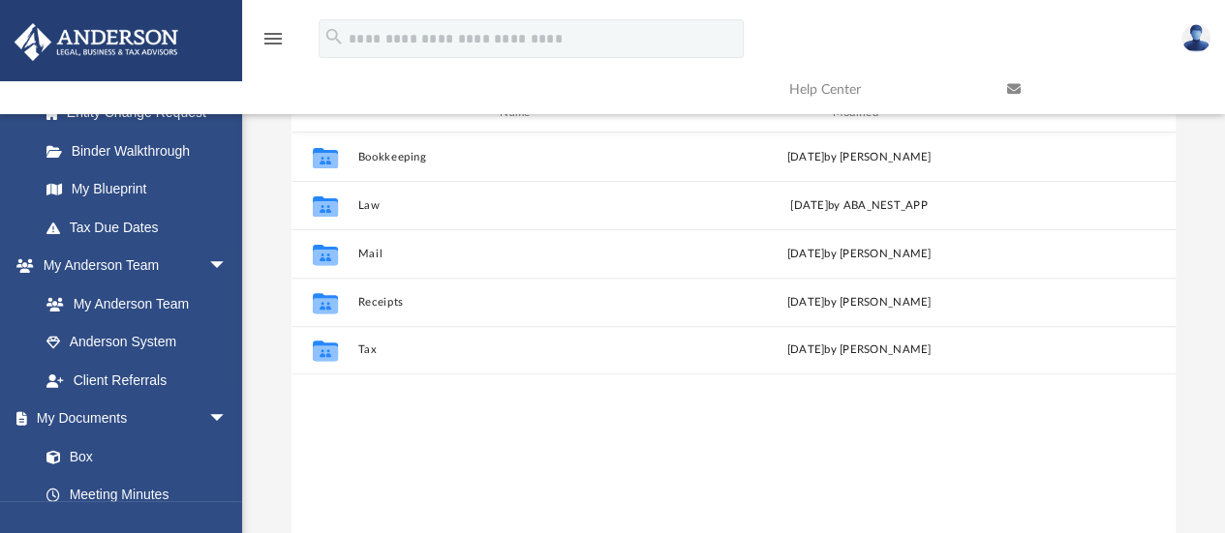
scroll to position [425, 869]
click at [368, 205] on button "Law" at bounding box center [521, 205] width 328 height 13
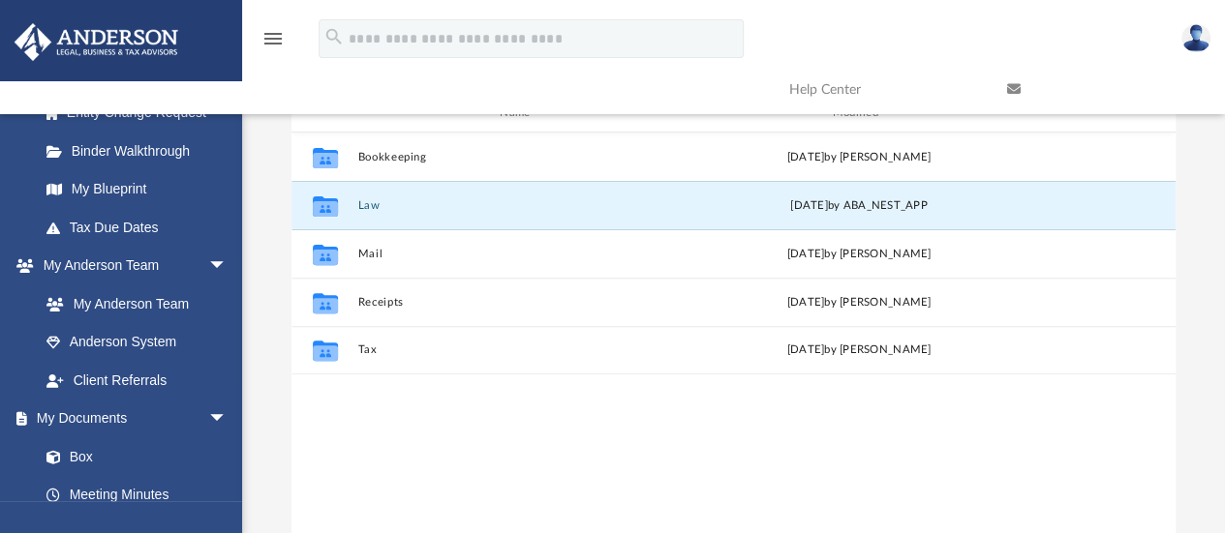
click at [368, 204] on button "Law" at bounding box center [521, 205] width 328 height 13
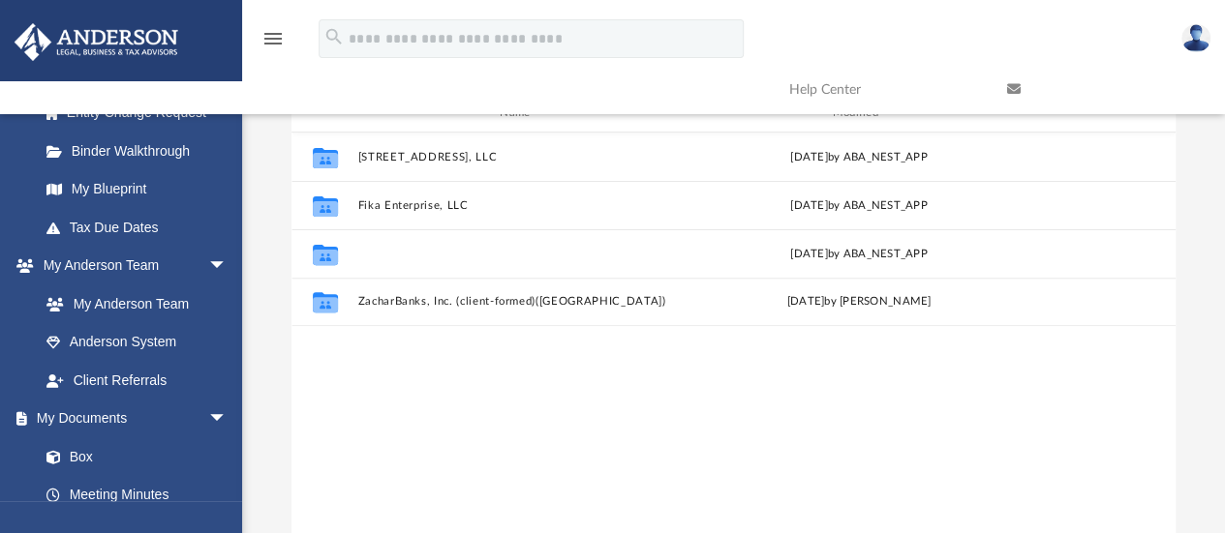
click at [422, 248] on button "Ultrawide Solutions, LLC" at bounding box center [521, 254] width 328 height 13
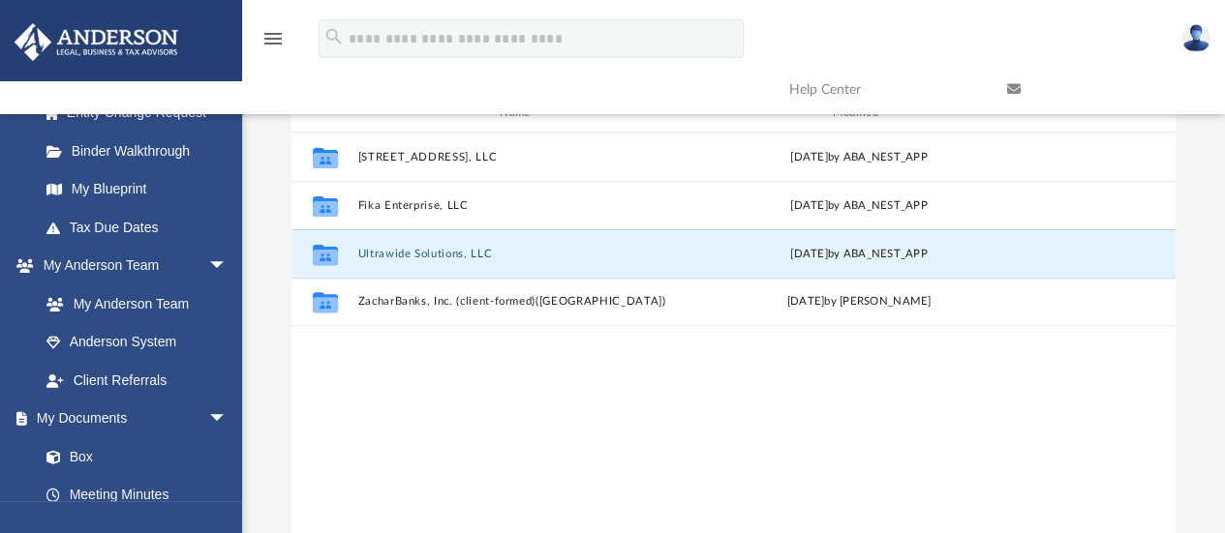
click at [422, 248] on button "Ultrawide Solutions, LLC" at bounding box center [521, 254] width 328 height 13
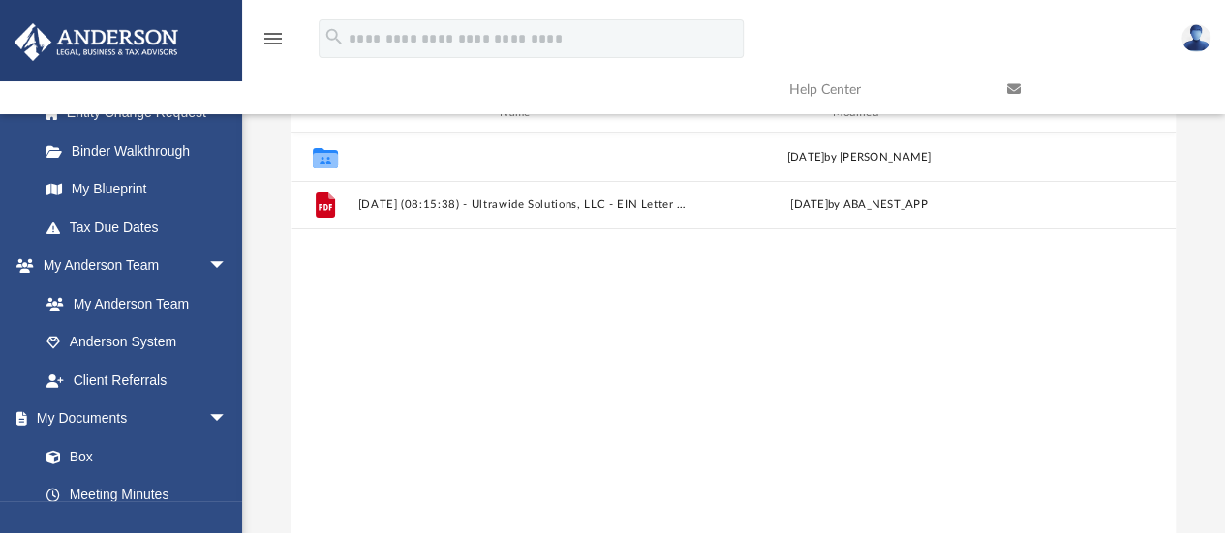
click at [391, 154] on button "Initial Docs" at bounding box center [521, 157] width 328 height 13
click at [391, 153] on button "Initial Docs" at bounding box center [521, 157] width 328 height 13
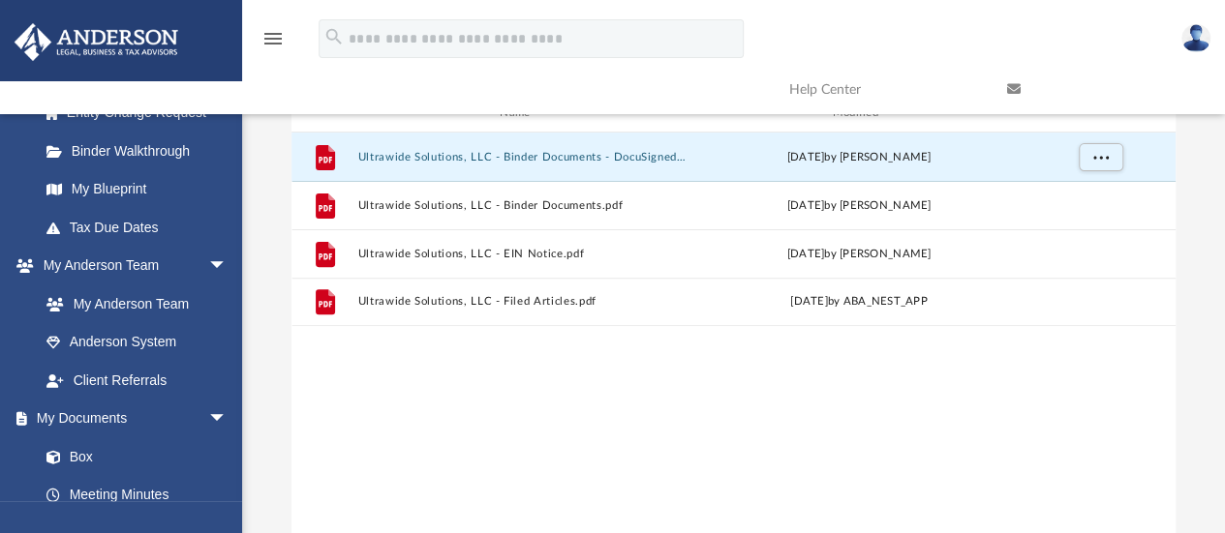
click at [510, 152] on button "Ultrawide Solutions, LLC - Binder Documents - DocuSigned.pdf" at bounding box center [521, 157] width 328 height 13
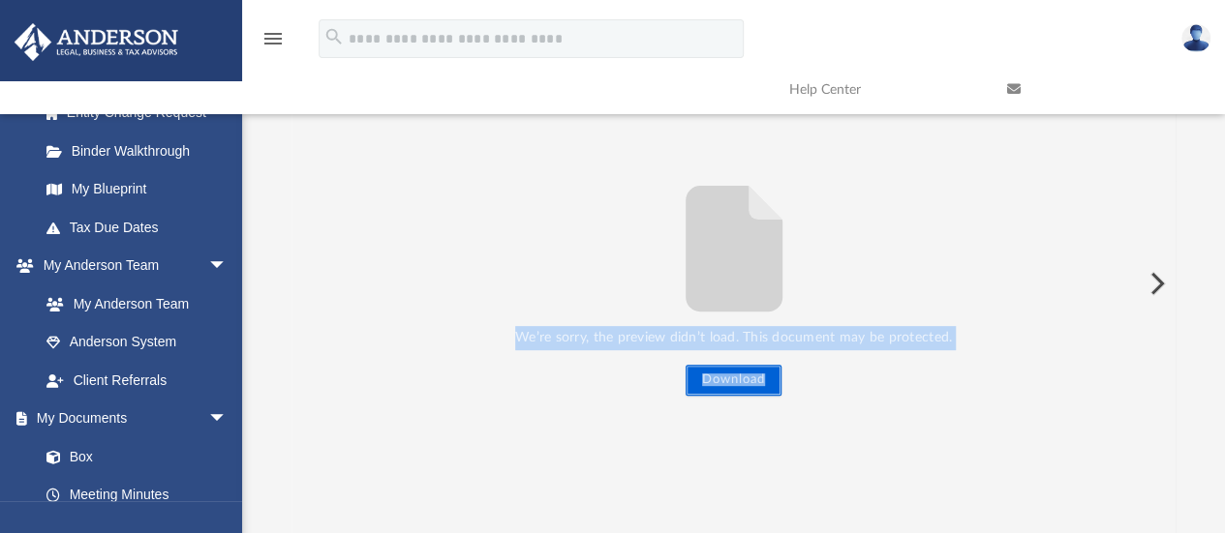
click at [738, 379] on button "Download" at bounding box center [733, 380] width 96 height 31
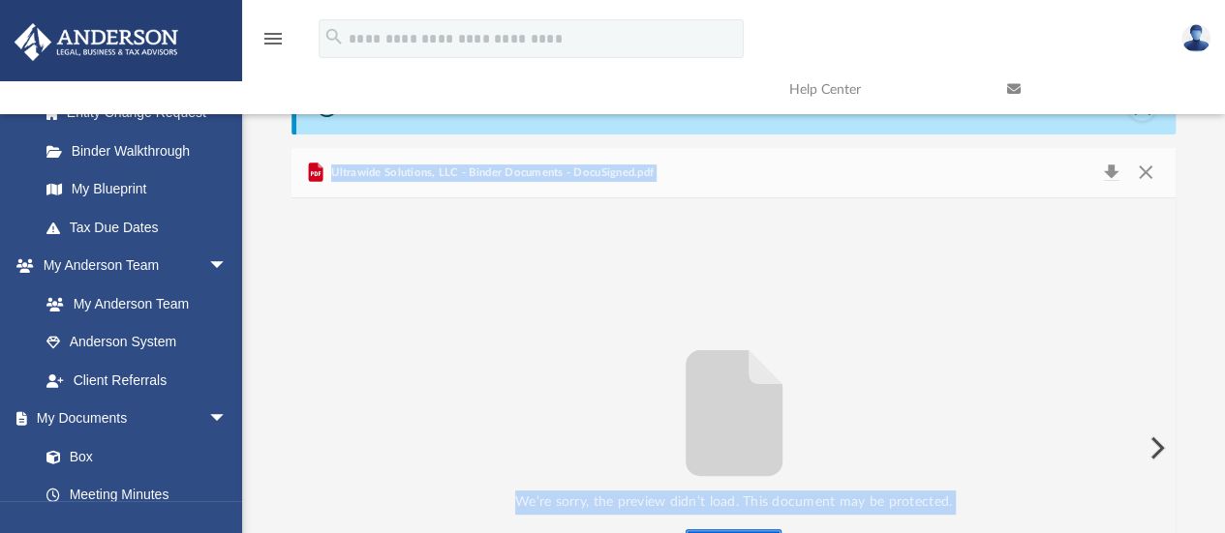
scroll to position [0, 0]
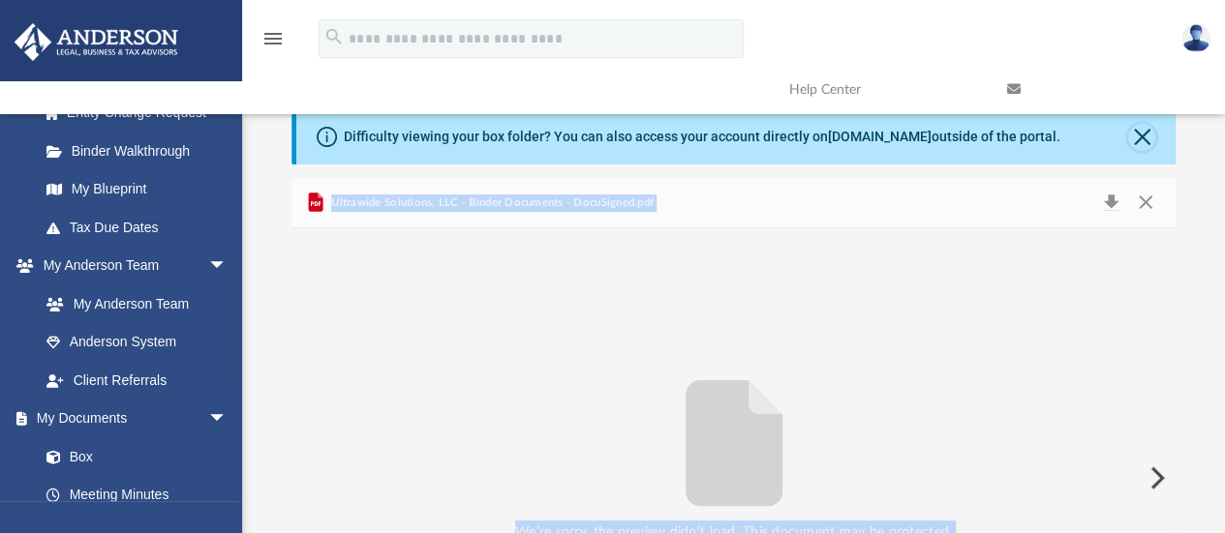
click at [1140, 130] on button "Close" at bounding box center [1141, 137] width 27 height 27
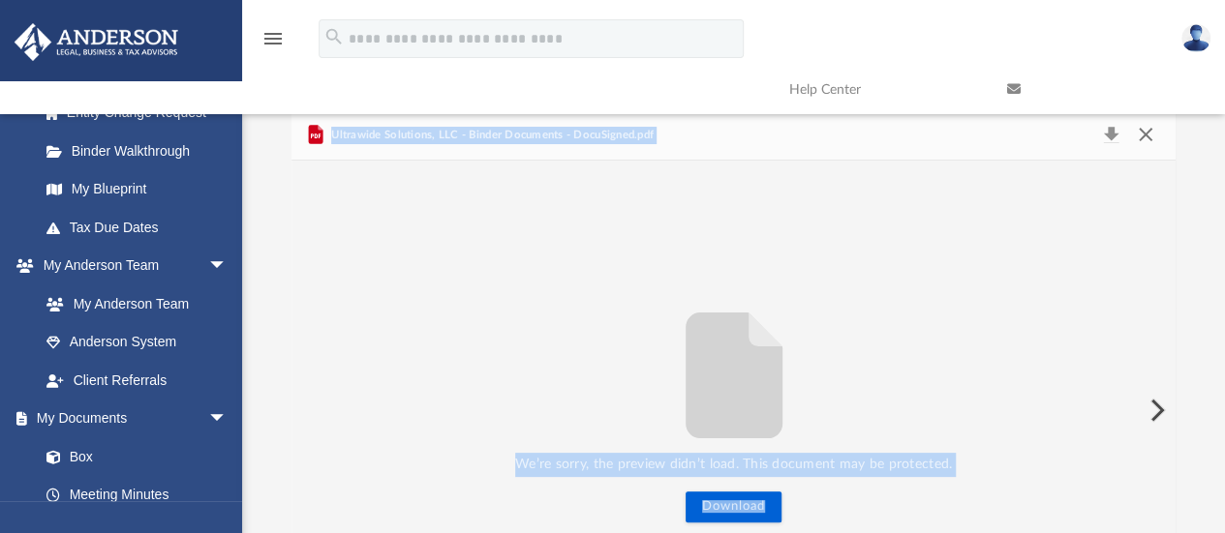
click at [1146, 131] on button "Close" at bounding box center [1145, 135] width 35 height 27
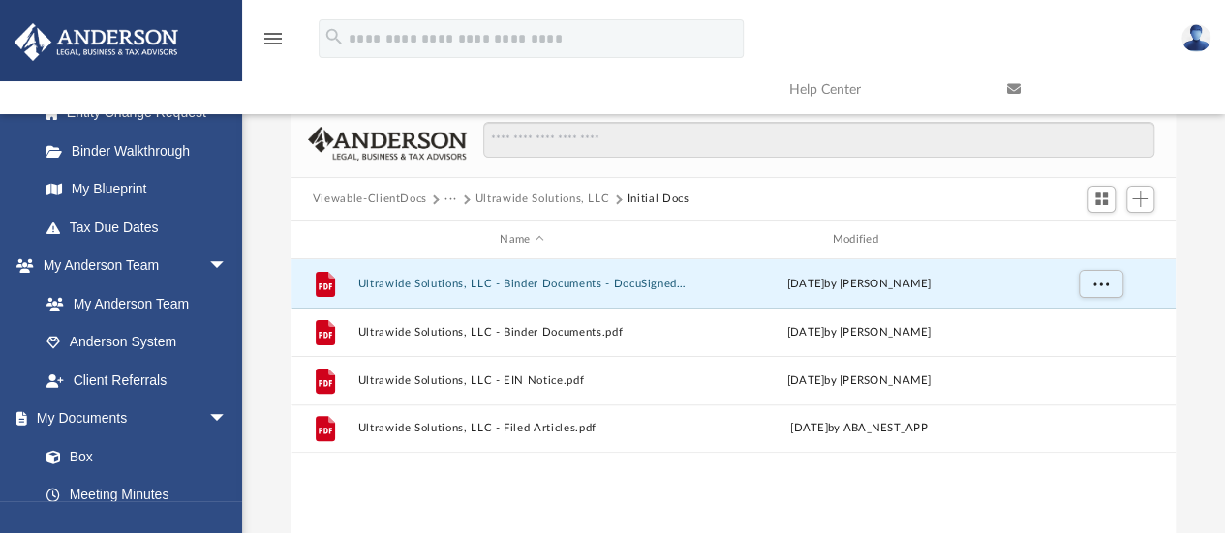
click at [531, 284] on button "Ultrawide Solutions, LLC - Binder Documents - DocuSigned.pdf" at bounding box center [521, 284] width 328 height 13
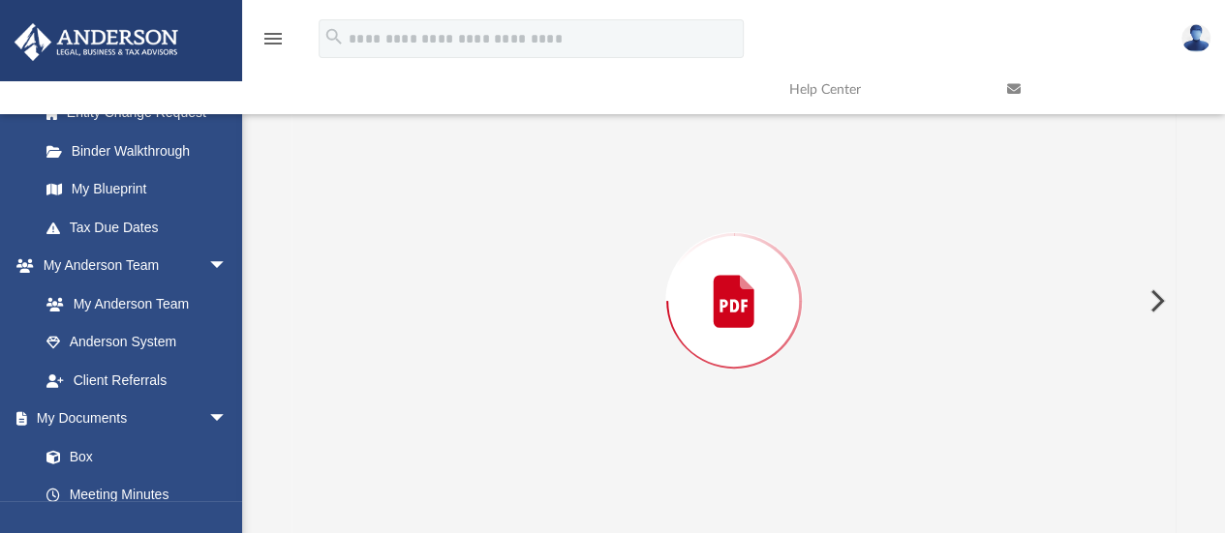
click at [531, 284] on div "Preview" at bounding box center [733, 301] width 885 height 500
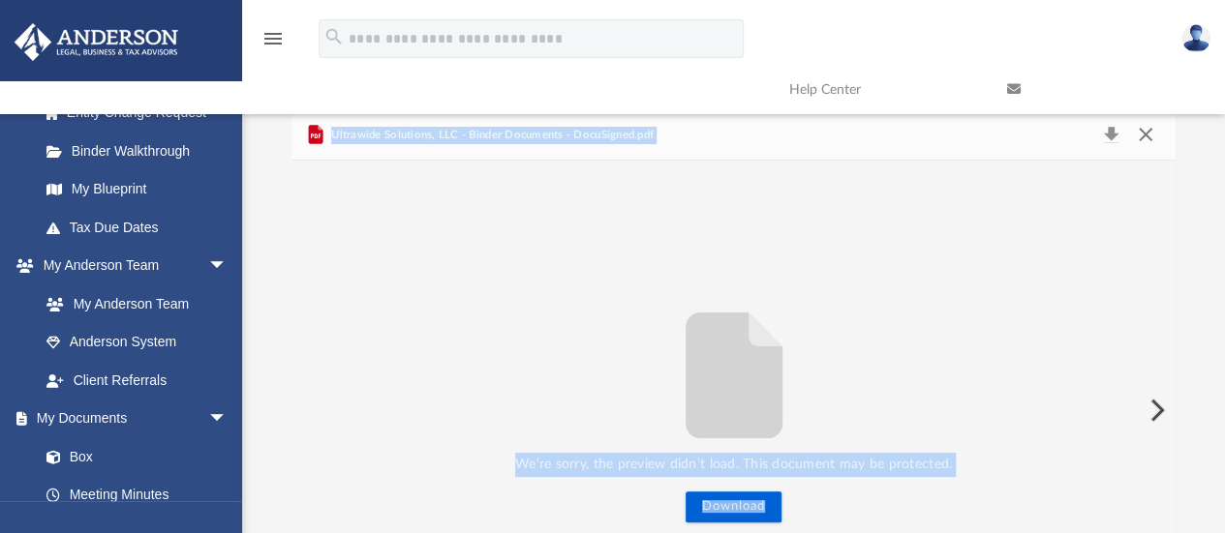
click at [1143, 133] on button "Close" at bounding box center [1145, 135] width 35 height 27
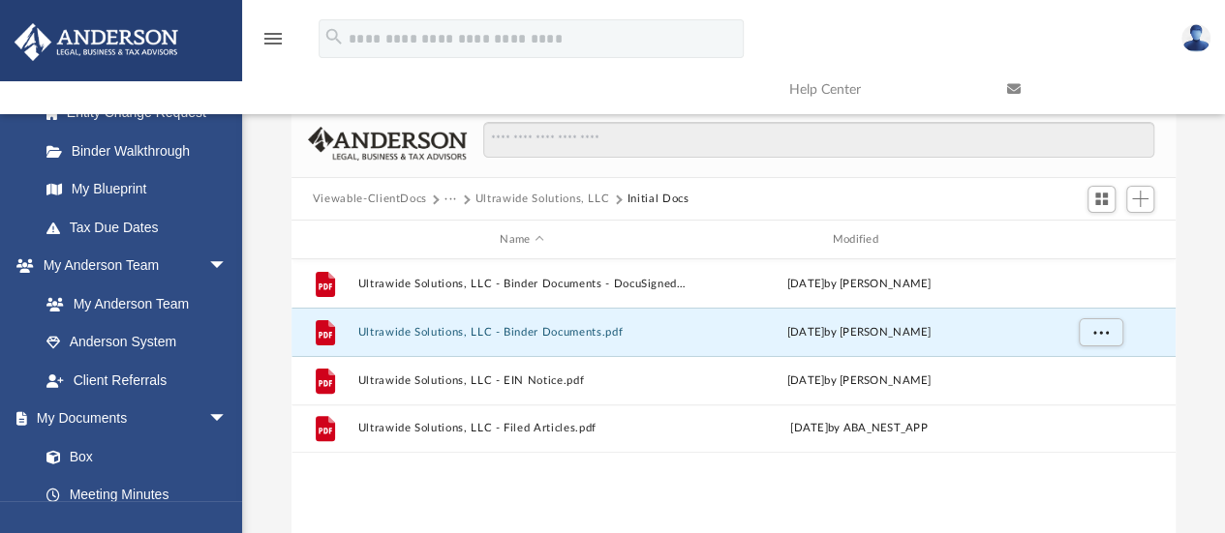
click at [530, 334] on button "Ultrawide Solutions, LLC - Binder Documents.pdf" at bounding box center [521, 332] width 328 height 13
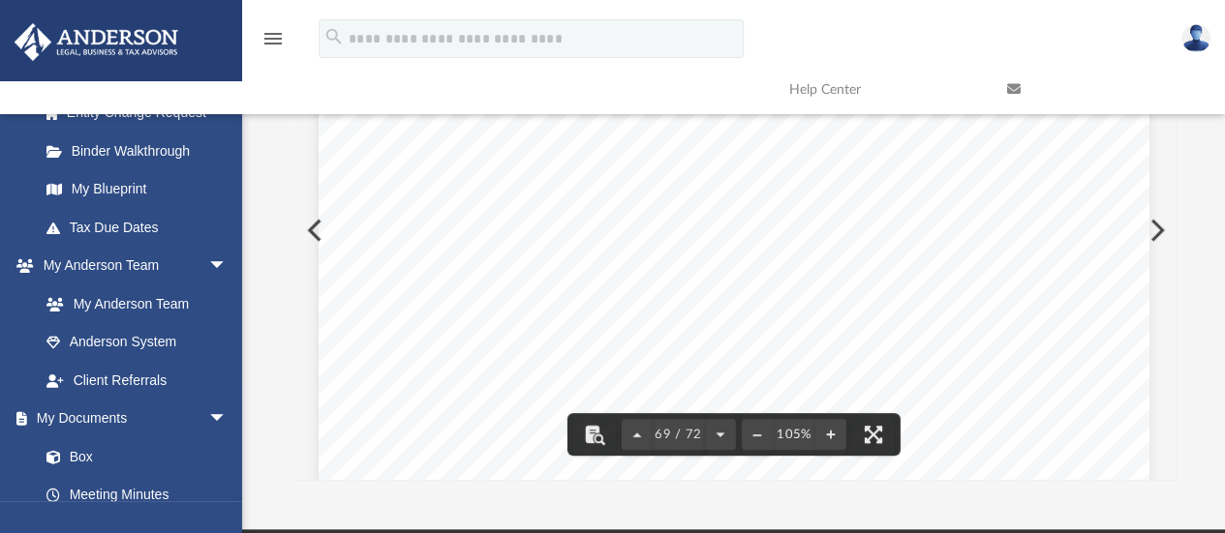
scroll to position [75025, 0]
